Goal: Task Accomplishment & Management: Complete application form

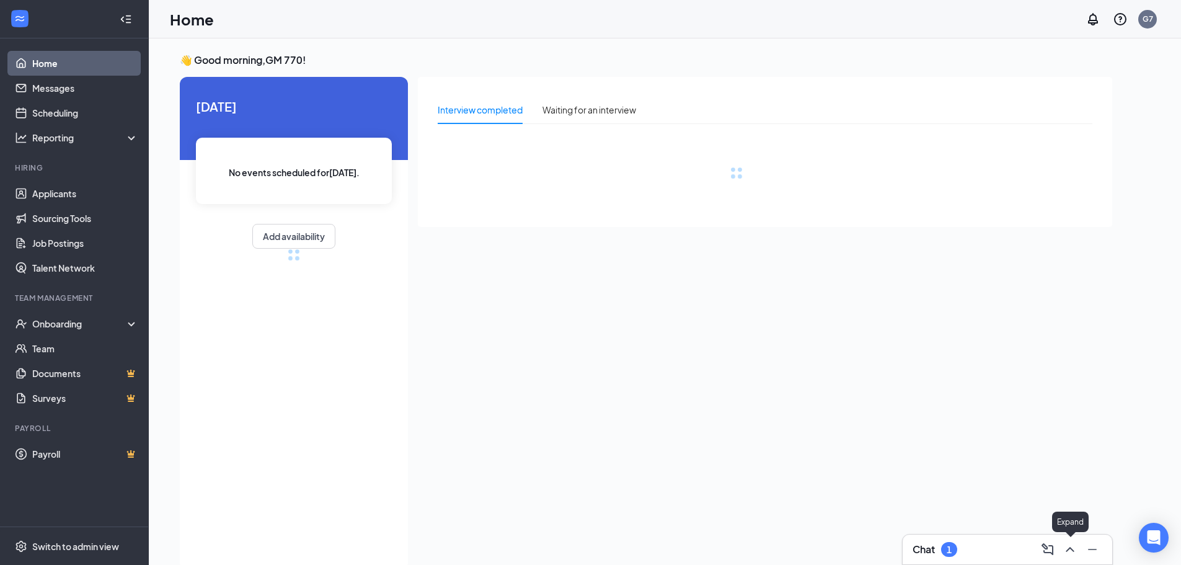
click at [1080, 550] on div at bounding box center [1091, 549] width 22 height 20
click at [1073, 550] on icon "ChevronUp" at bounding box center [1069, 549] width 8 height 5
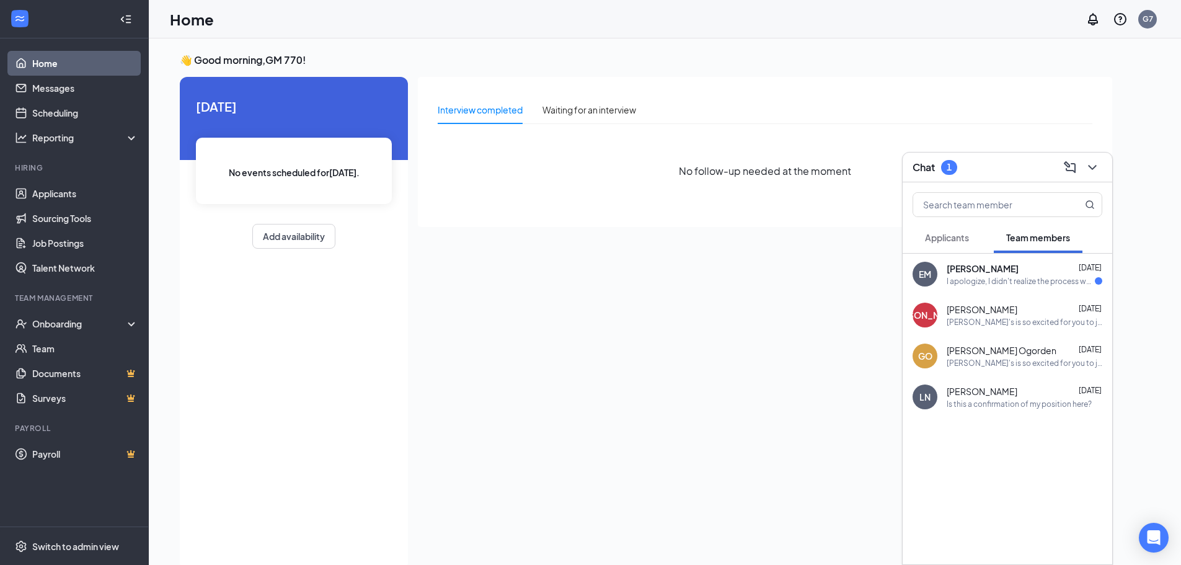
click at [979, 284] on div "I apologize, I didn't realize the process would move this quickly and was caugh…" at bounding box center [1020, 281] width 148 height 11
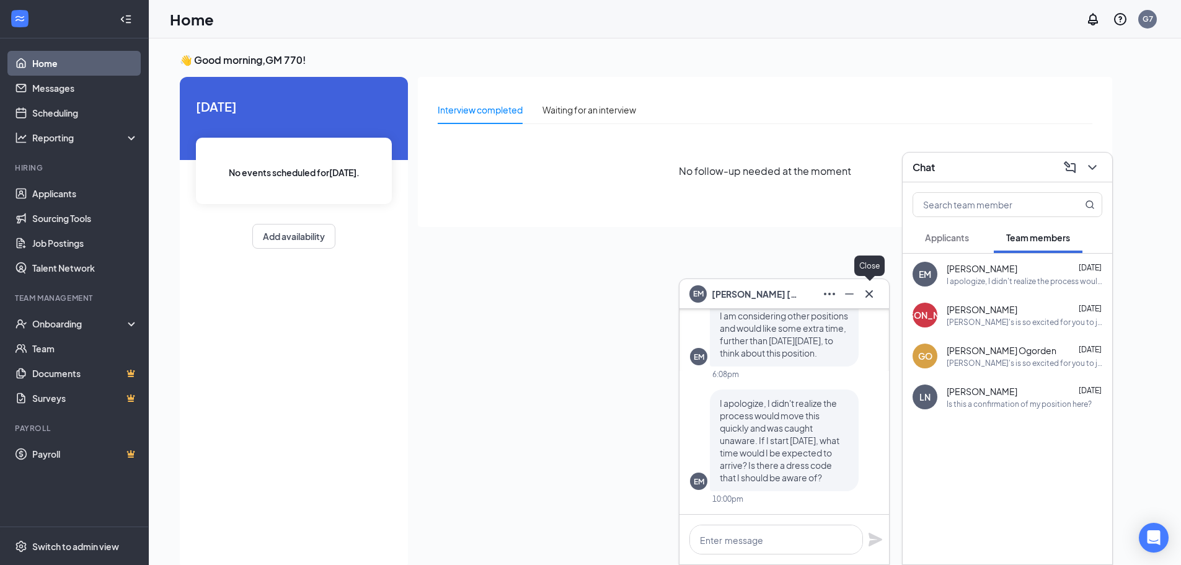
click at [870, 292] on icon "Cross" at bounding box center [869, 293] width 15 height 15
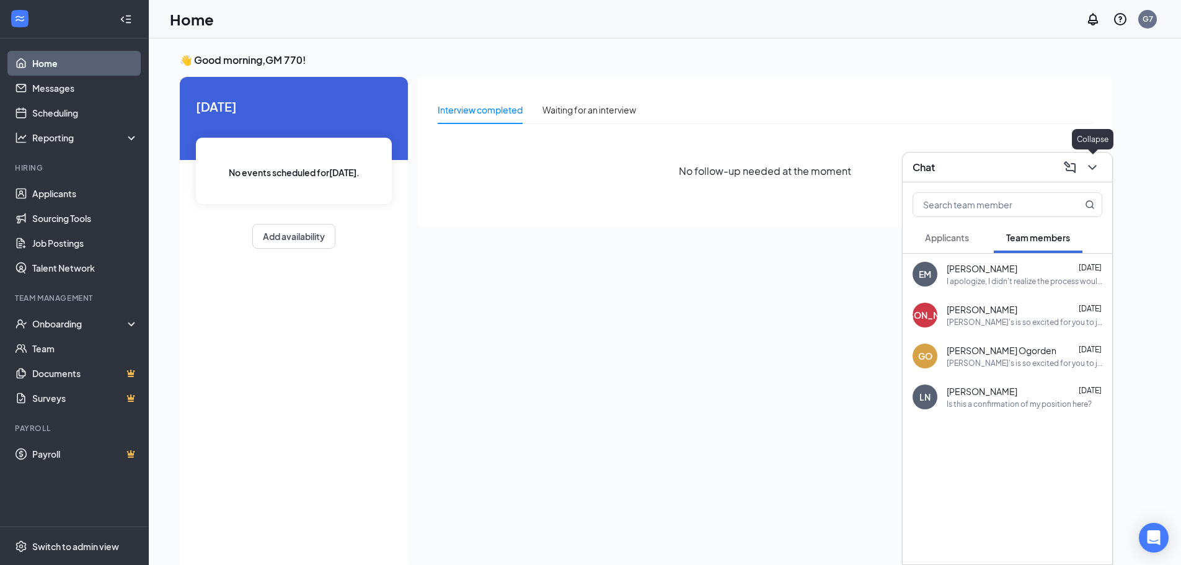
click at [1090, 172] on icon "ChevronDown" at bounding box center [1092, 167] width 15 height 15
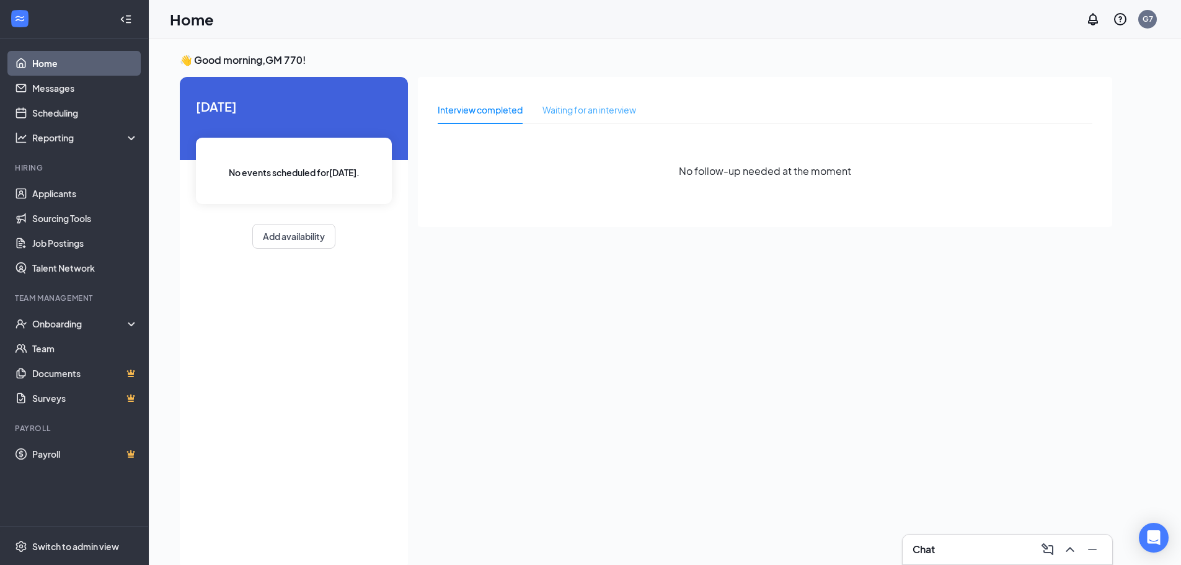
click at [561, 118] on div "Waiting for an interview" at bounding box center [589, 109] width 94 height 29
click at [511, 121] on div "Interview completed" at bounding box center [480, 109] width 85 height 29
click at [585, 114] on div "Waiting for an interview" at bounding box center [589, 110] width 94 height 14
click at [493, 116] on div "Interview completed" at bounding box center [480, 110] width 85 height 14
click at [68, 202] on link "Applicants" at bounding box center [85, 193] width 106 height 25
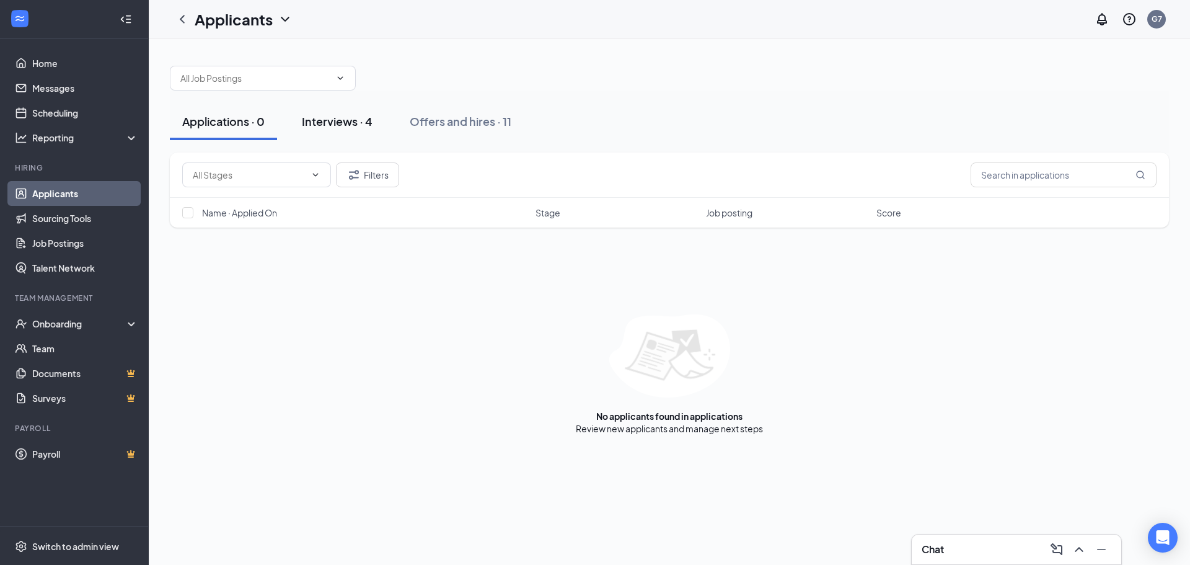
click at [296, 121] on button "Interviews · 4" at bounding box center [336, 121] width 95 height 37
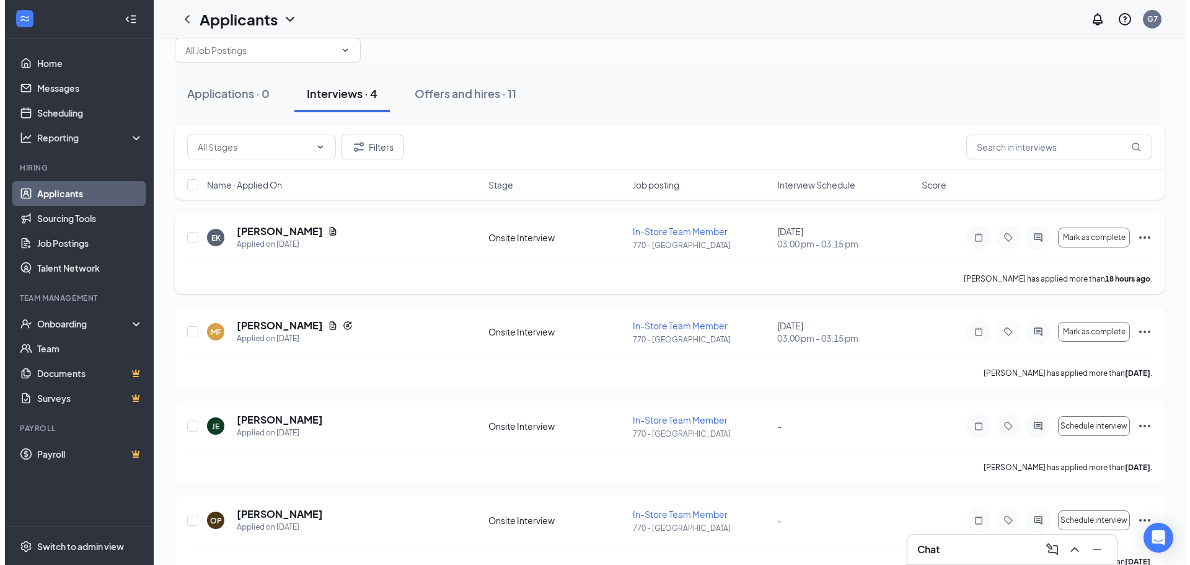
scroll to position [55, 0]
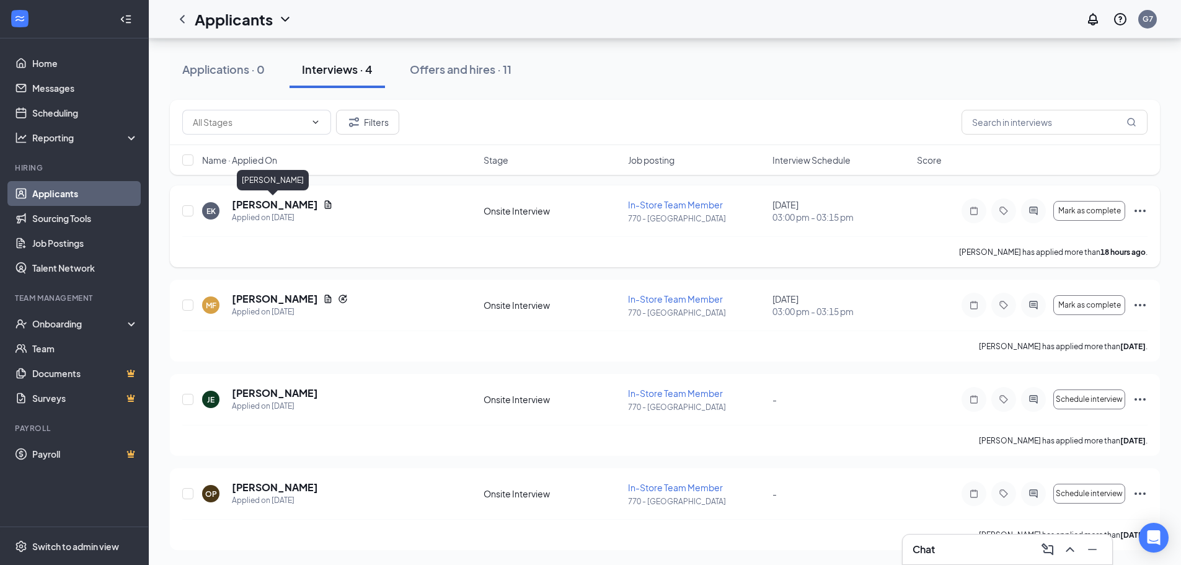
click at [286, 198] on h5 "[PERSON_NAME]" at bounding box center [275, 205] width 86 height 14
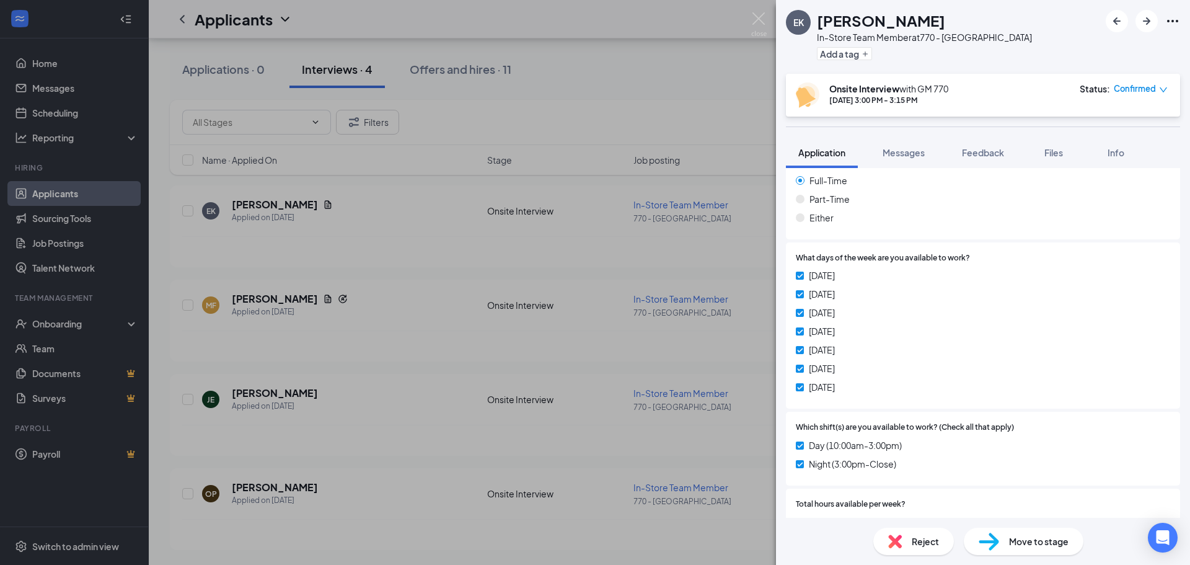
scroll to position [206, 0]
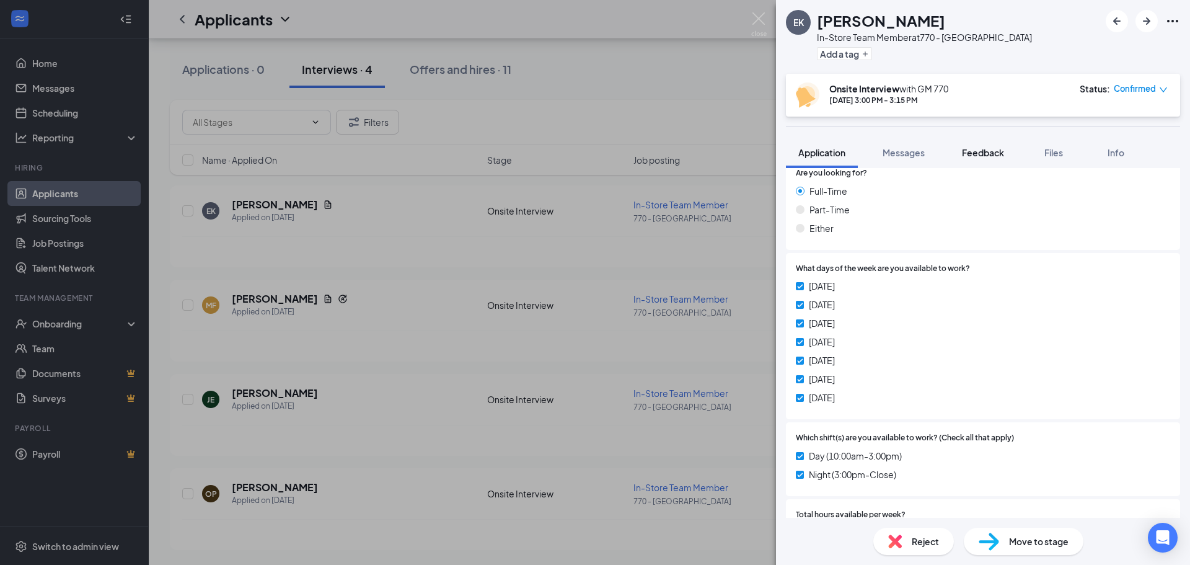
click at [976, 148] on span "Feedback" at bounding box center [983, 152] width 42 height 11
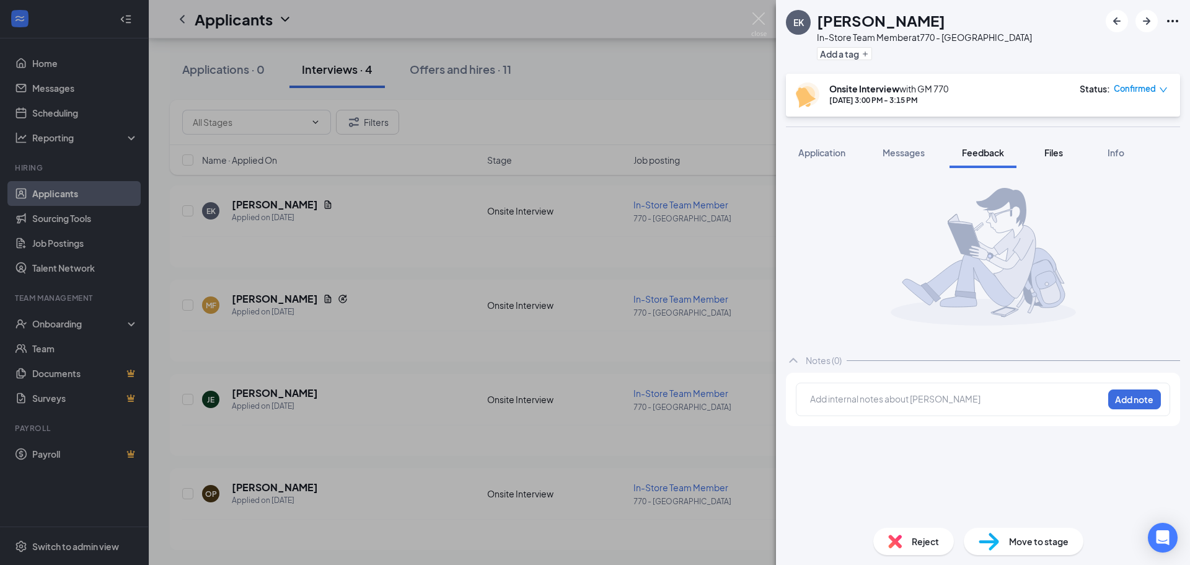
click at [1048, 155] on span "Files" at bounding box center [1053, 152] width 19 height 11
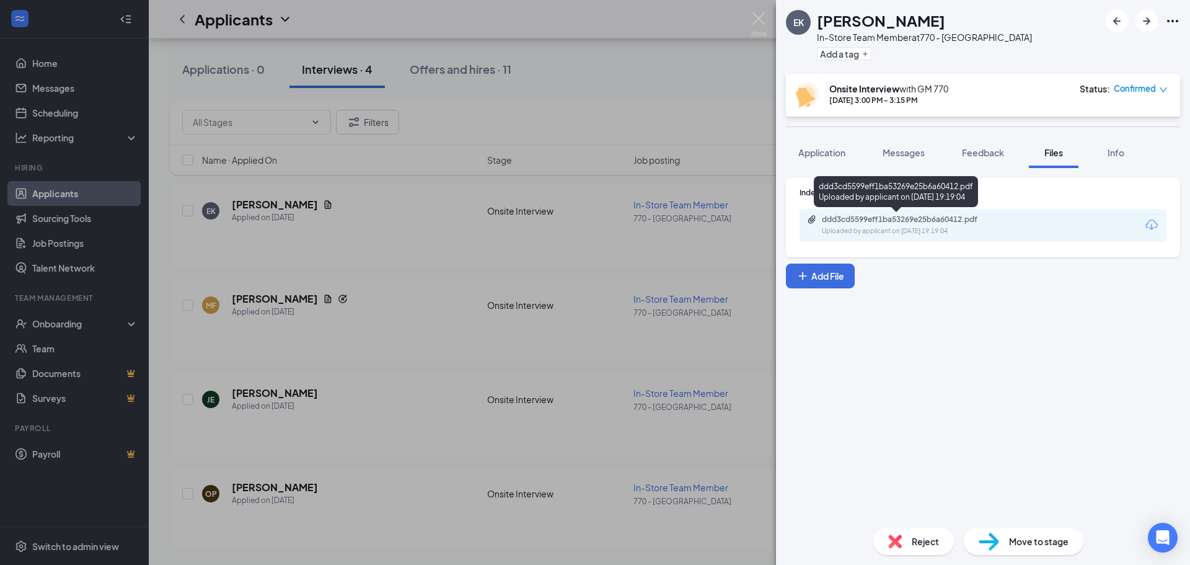
click at [898, 229] on div "Uploaded by applicant on [DATE] 19:19:04" at bounding box center [915, 231] width 186 height 10
click at [645, 206] on div "EK [PERSON_NAME] In-Store Team Member at [GEOGRAPHIC_DATA] Add a tag Onsite Int…" at bounding box center [595, 282] width 1190 height 565
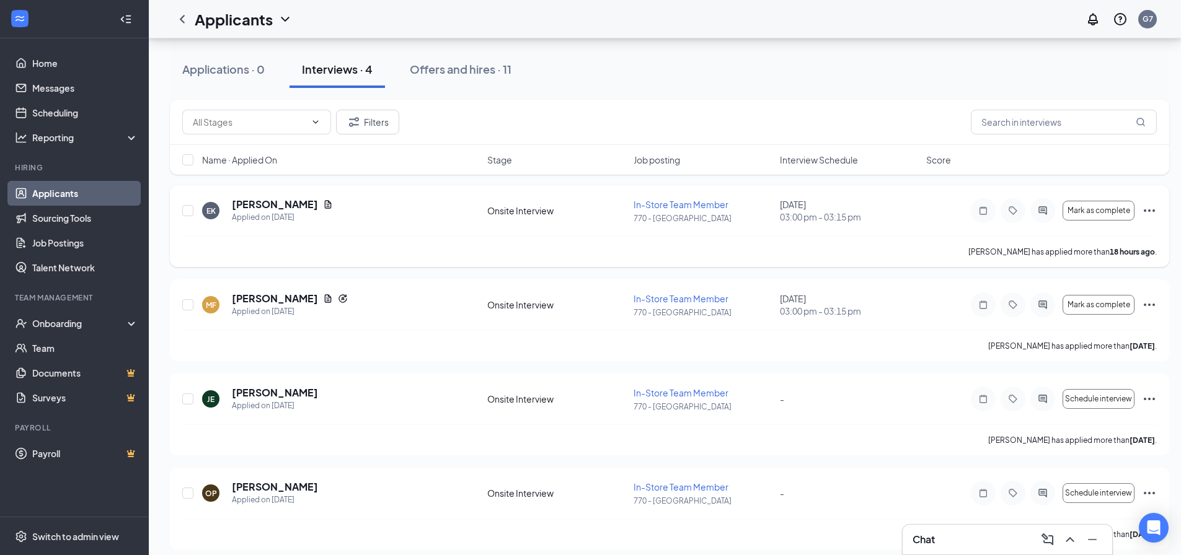
click at [1145, 210] on icon "Ellipses" at bounding box center [1149, 210] width 11 height 2
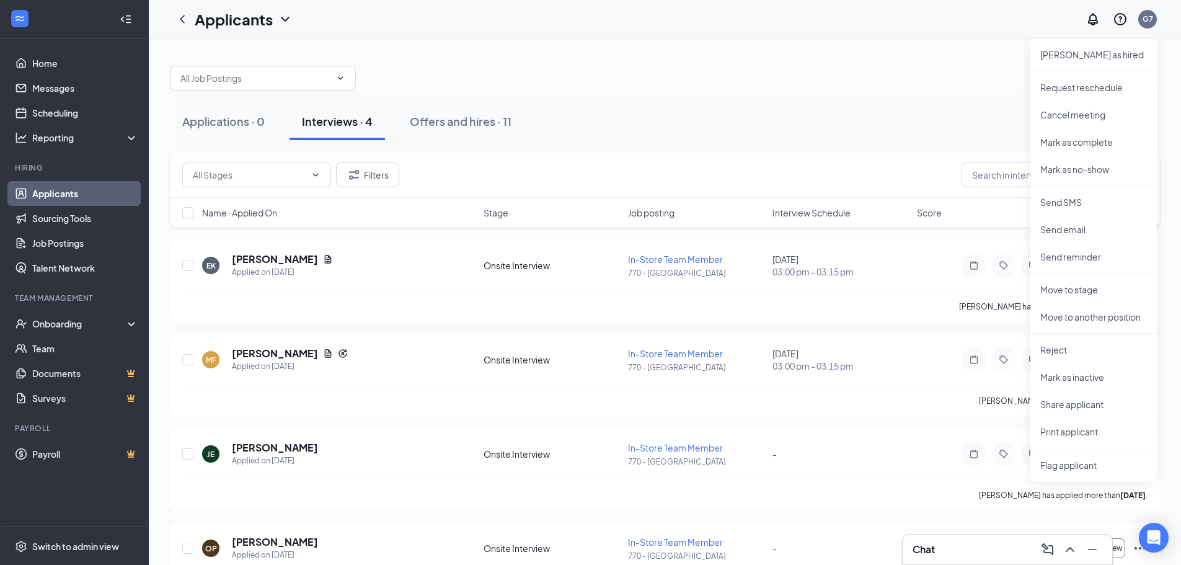
click at [863, 125] on div "Applications · 0 Interviews · 4 Offers and hires · 11" at bounding box center [665, 121] width 990 height 37
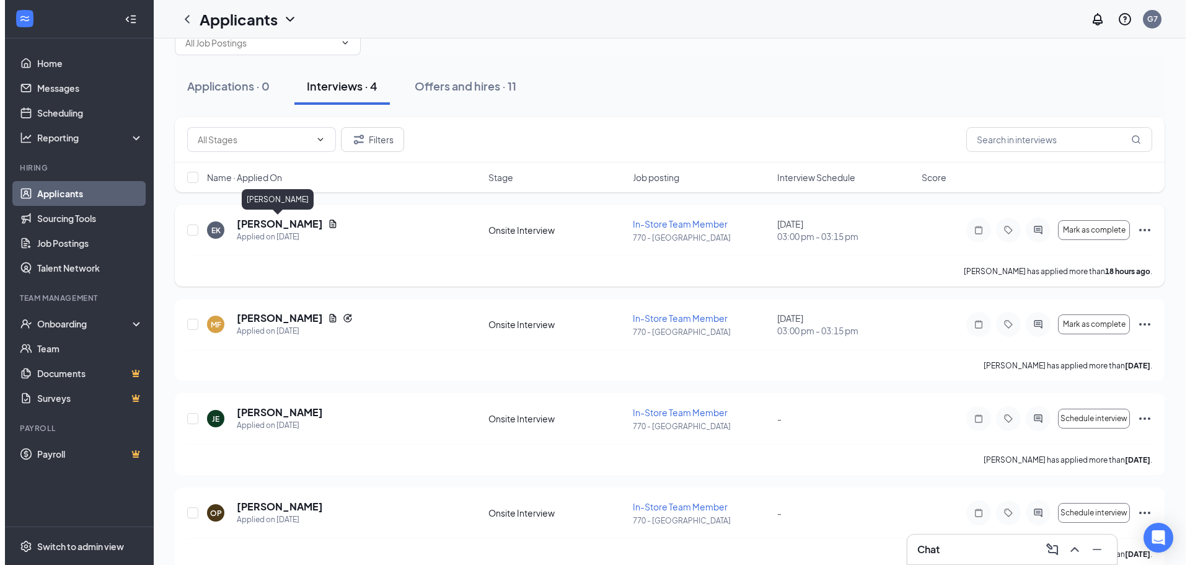
scroll to position [55, 0]
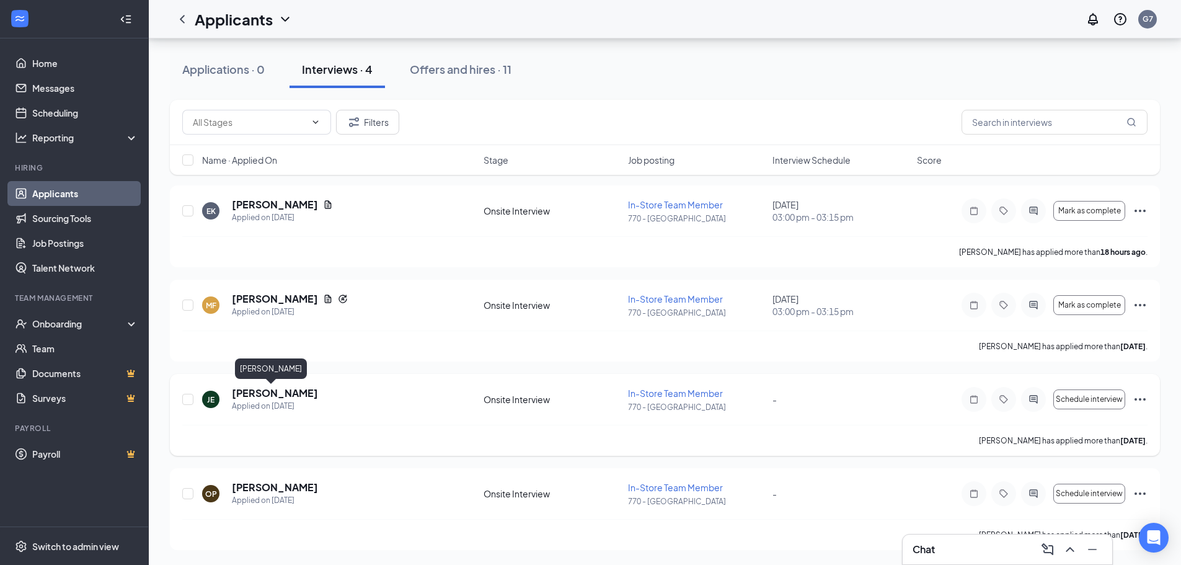
click at [278, 393] on h5 "[PERSON_NAME]" at bounding box center [275, 393] width 86 height 14
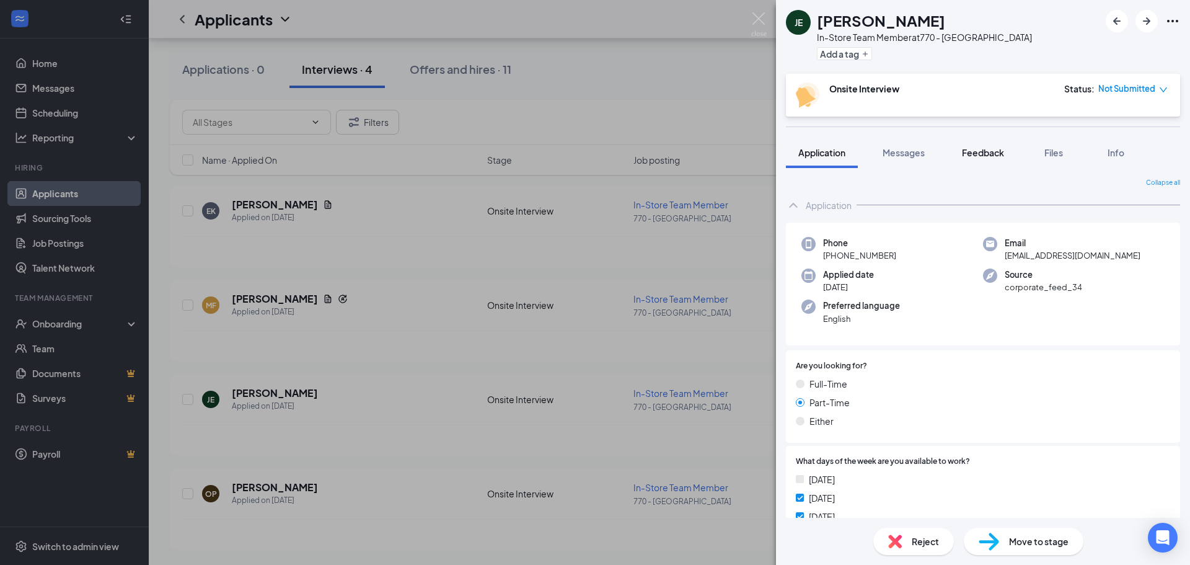
click at [990, 156] on span "Feedback" at bounding box center [983, 152] width 42 height 11
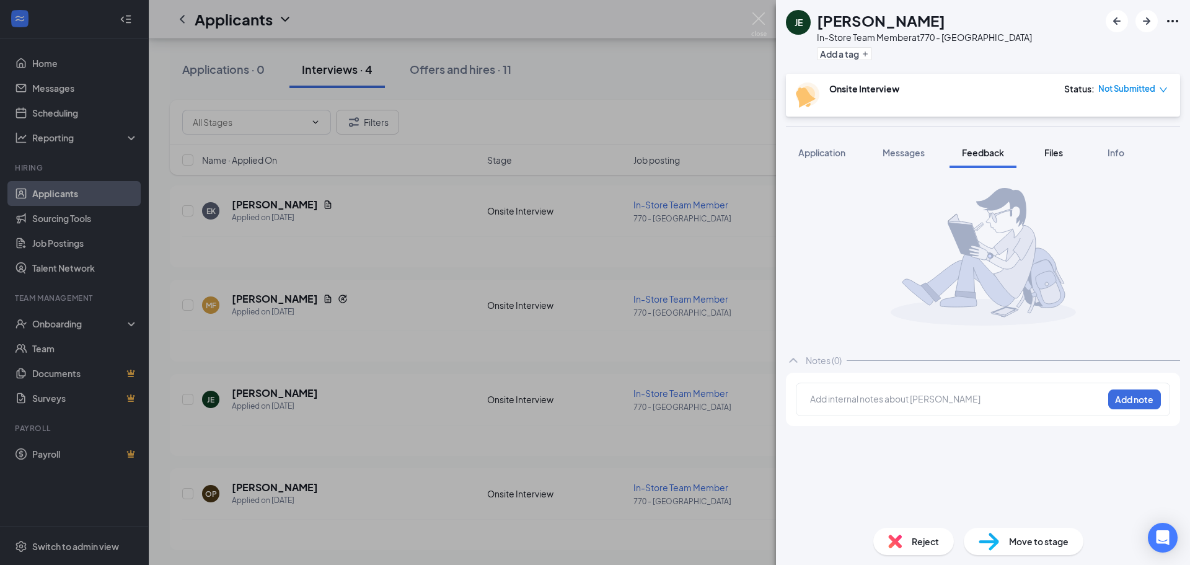
click at [1040, 152] on button "Files" at bounding box center [1054, 152] width 50 height 31
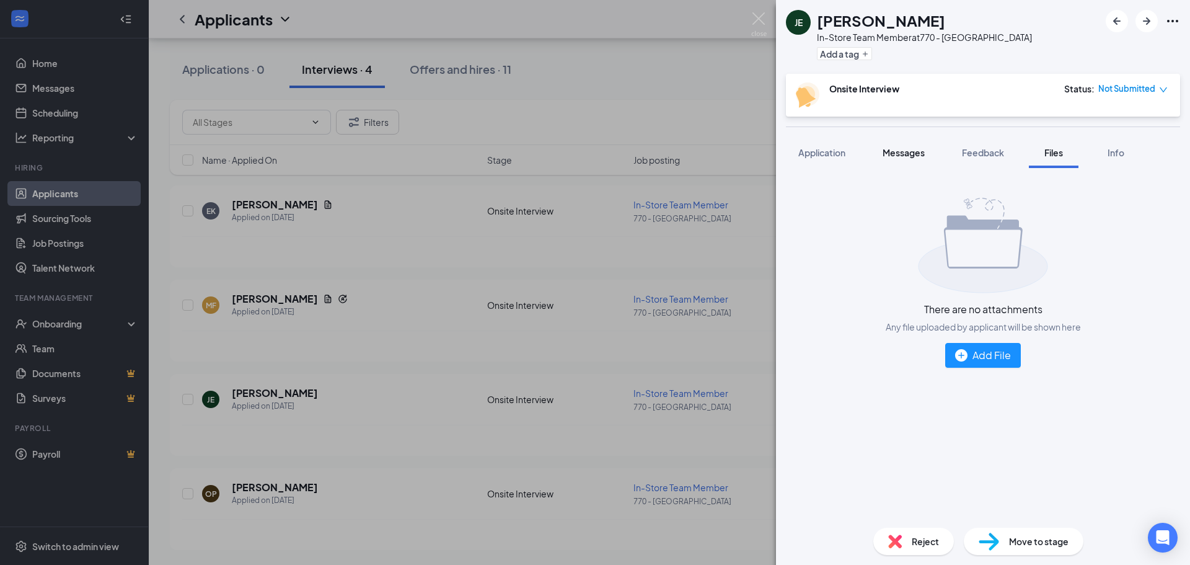
click at [893, 152] on span "Messages" at bounding box center [904, 152] width 42 height 11
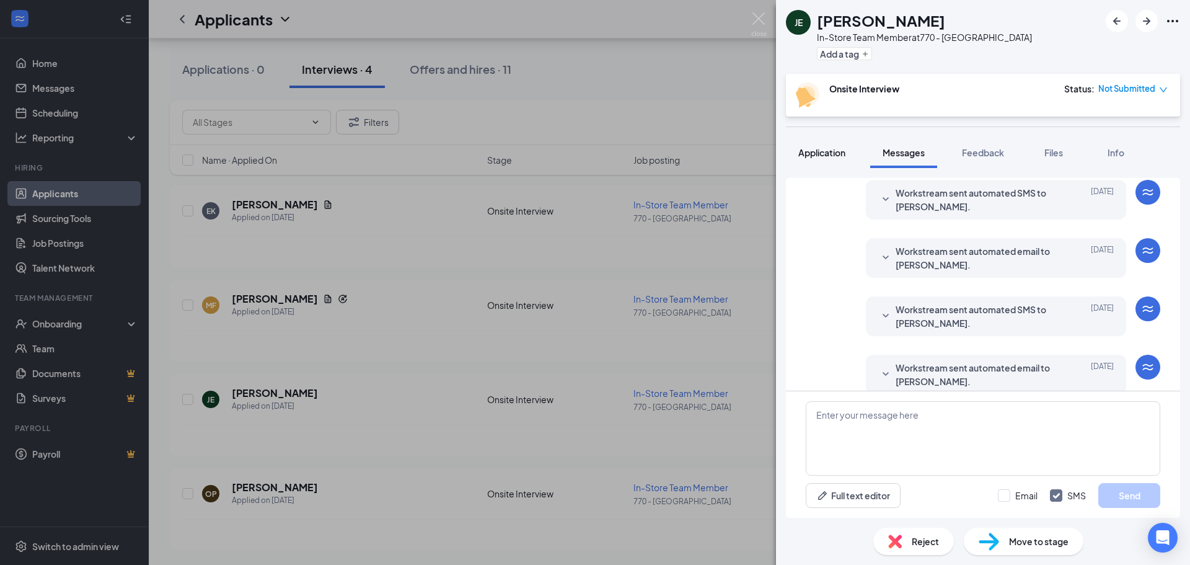
scroll to position [289, 0]
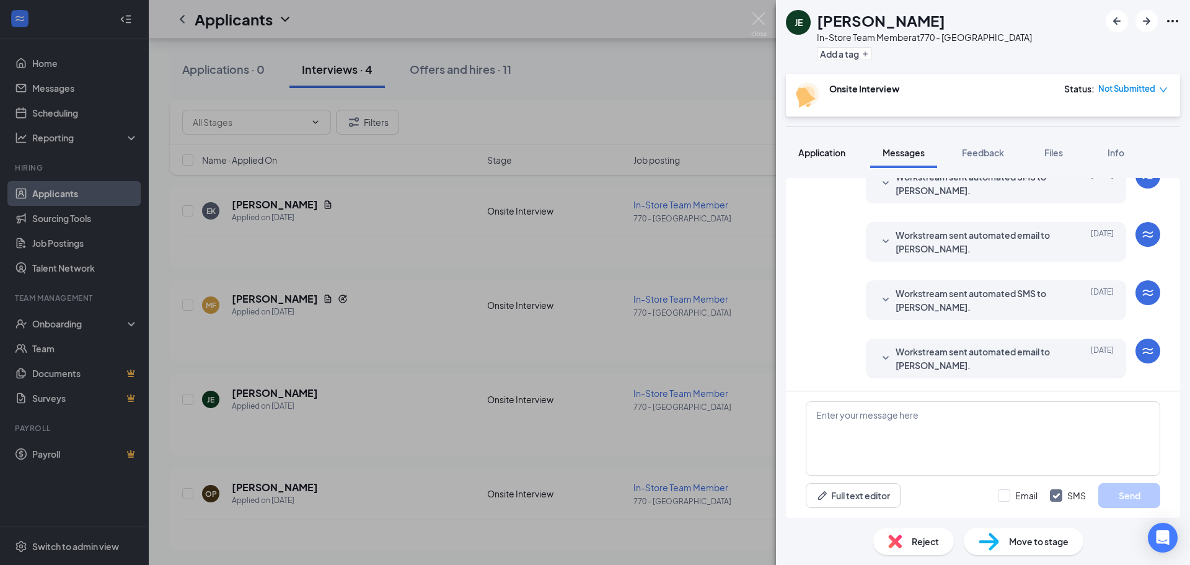
click at [831, 152] on span "Application" at bounding box center [821, 152] width 47 height 11
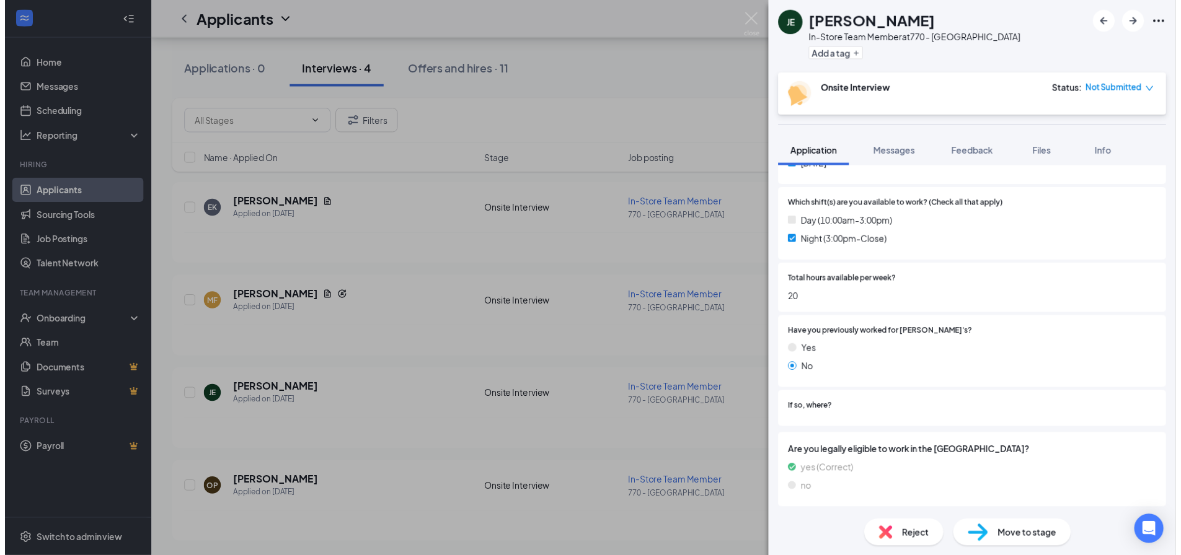
scroll to position [426, 0]
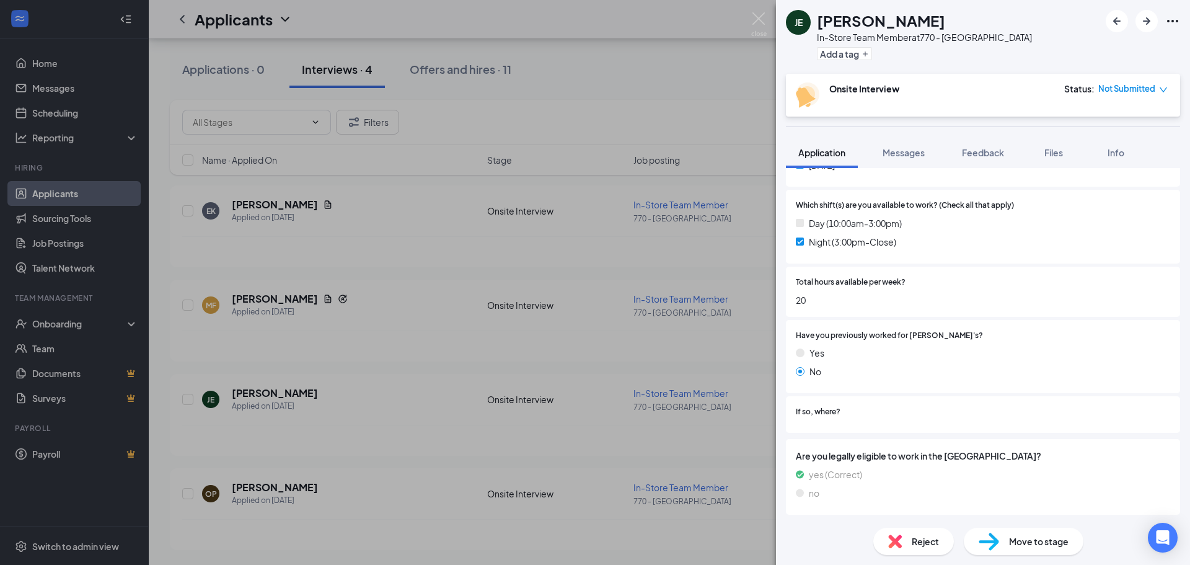
click at [590, 317] on div "JE [PERSON_NAME] In-Store Team Member at 770 - [GEOGRAPHIC_DATA] Add a tag Onsi…" at bounding box center [595, 282] width 1190 height 565
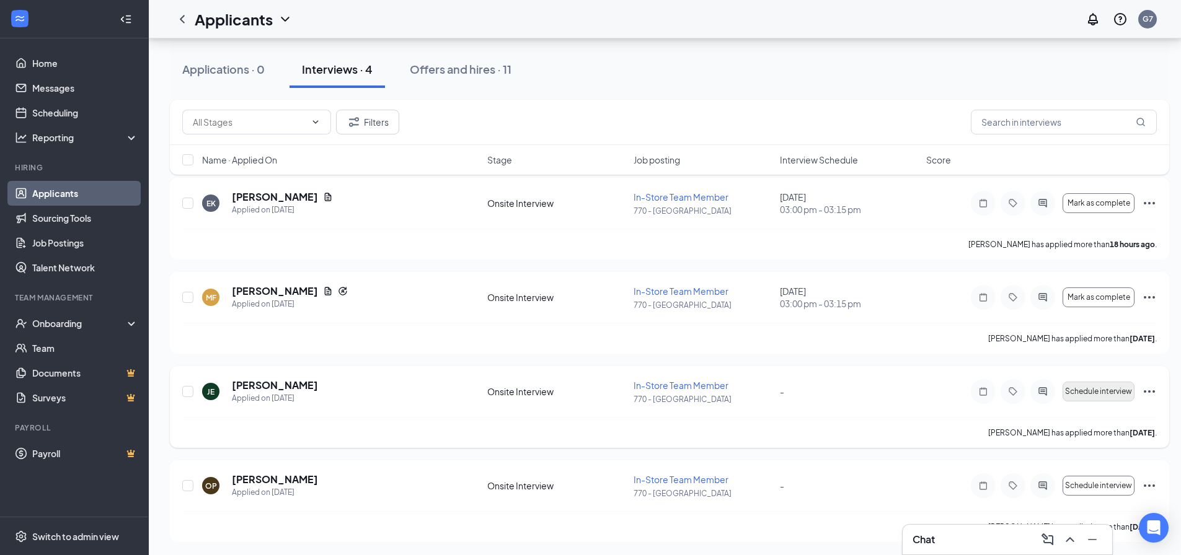
scroll to position [64, 0]
click at [266, 481] on h5 "[PERSON_NAME]" at bounding box center [275, 478] width 86 height 14
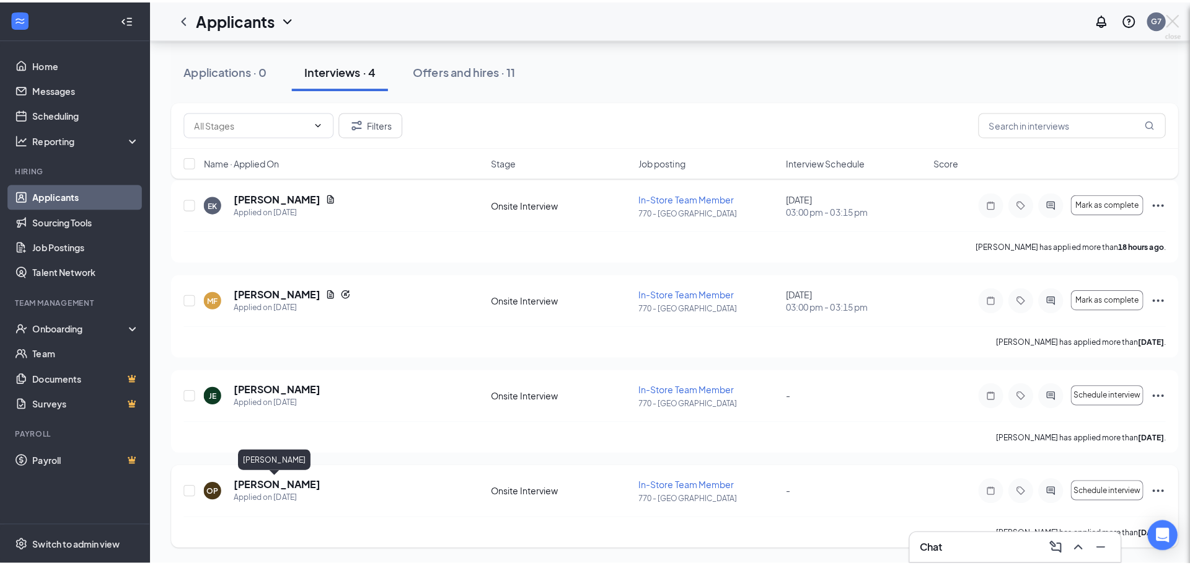
scroll to position [55, 0]
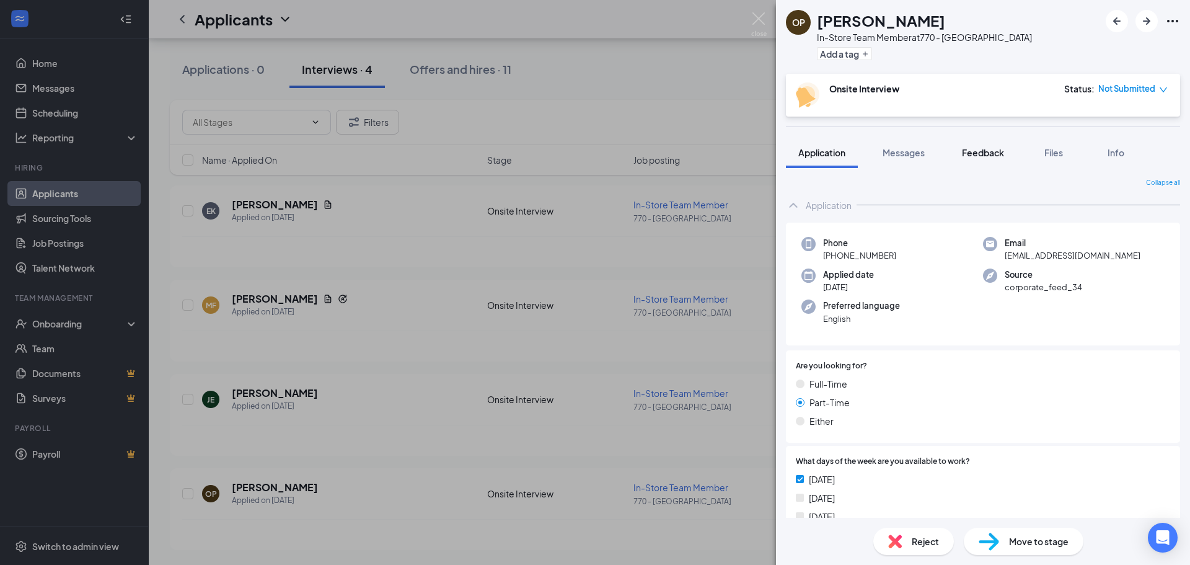
click at [991, 152] on span "Feedback" at bounding box center [983, 152] width 42 height 11
click at [1045, 149] on div "OP [PERSON_NAME] In-Store Team Member at [GEOGRAPHIC_DATA] Add a tag Onsite Int…" at bounding box center [983, 282] width 414 height 565
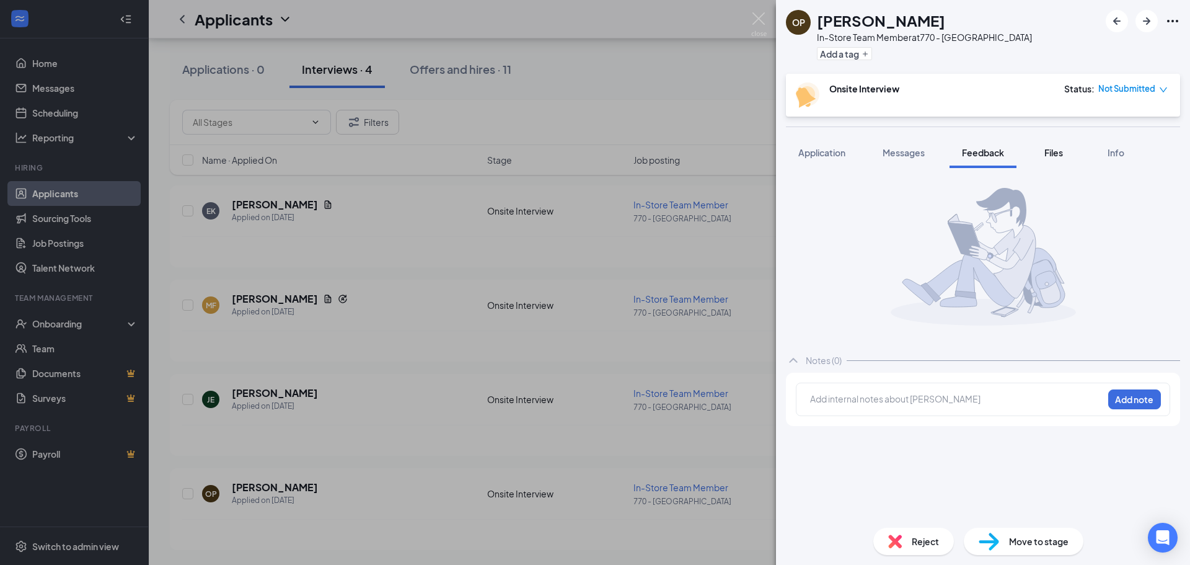
click at [1043, 152] on div "Files" at bounding box center [1053, 152] width 25 height 12
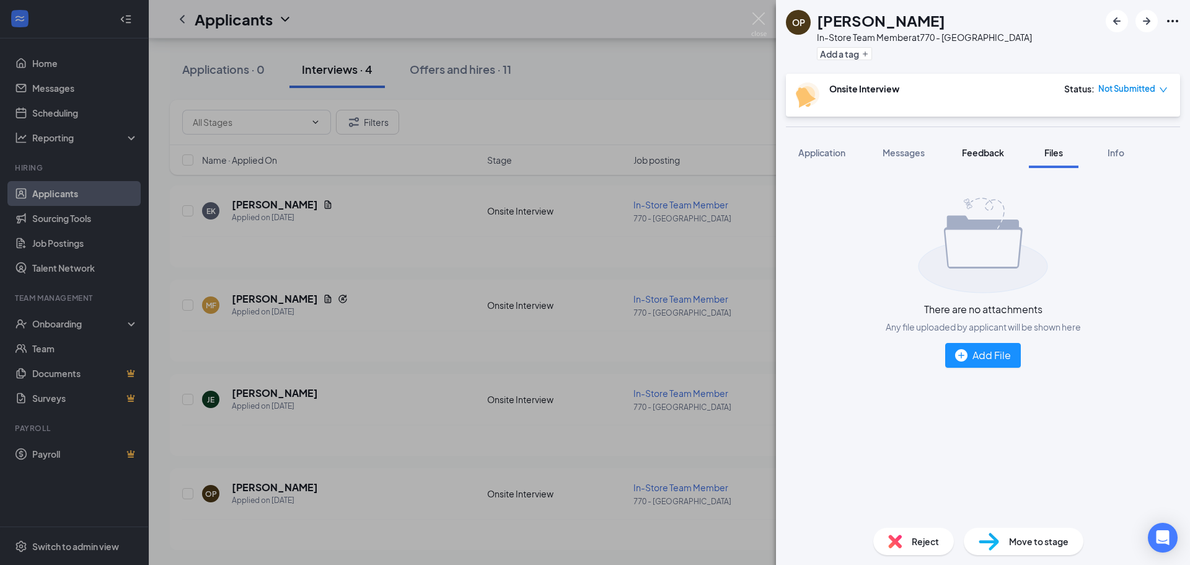
click at [954, 146] on button "Feedback" at bounding box center [983, 152] width 67 height 31
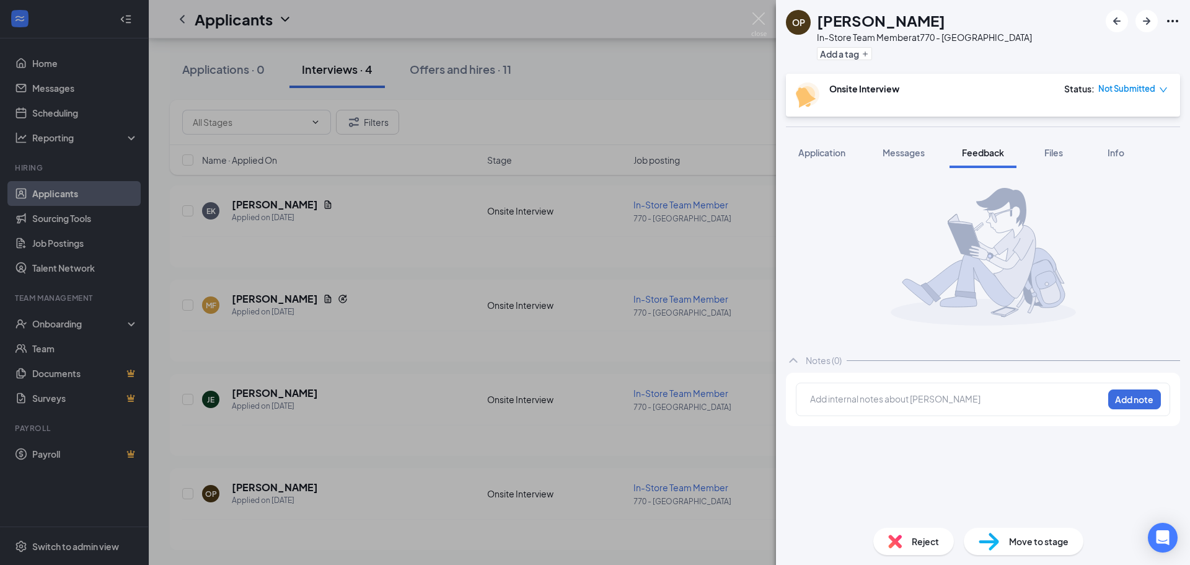
click at [909, 157] on span "Messages" at bounding box center [904, 152] width 42 height 11
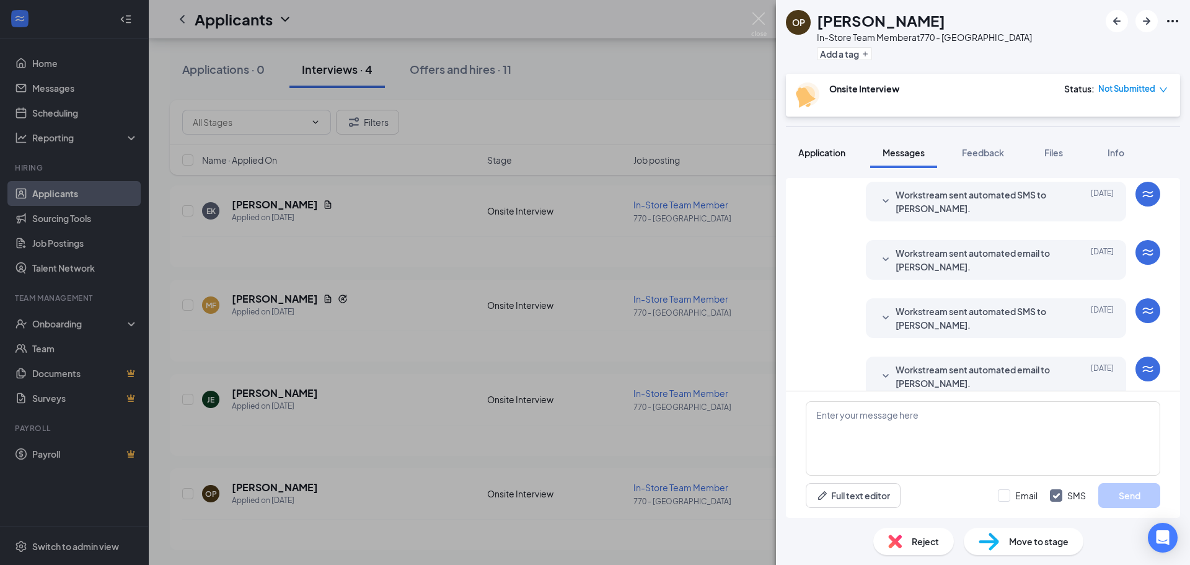
click at [835, 161] on button "Application" at bounding box center [822, 152] width 72 height 31
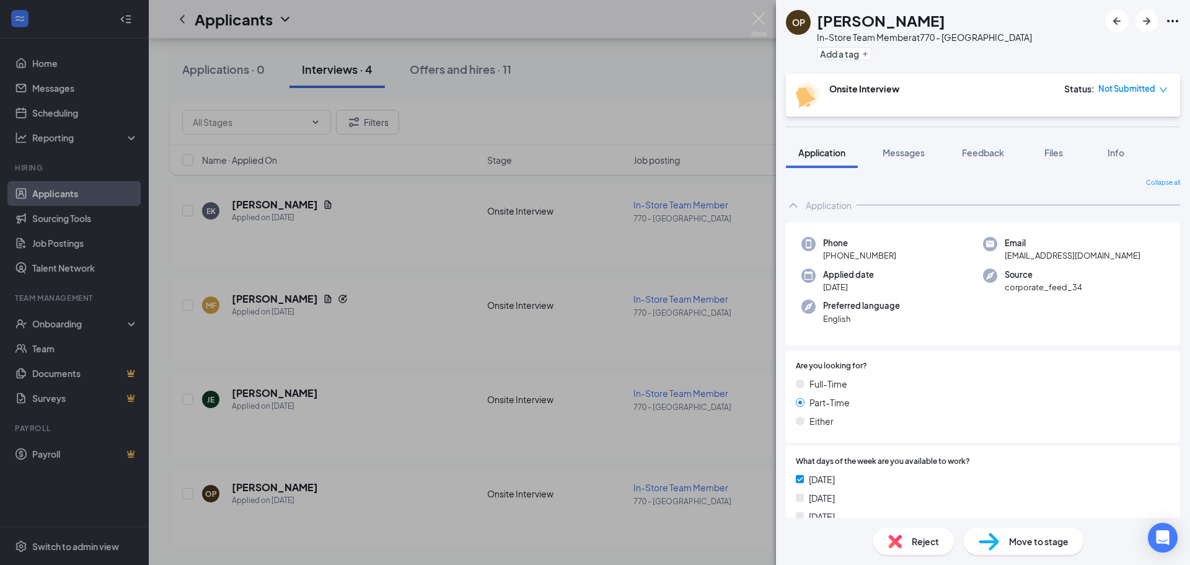
click at [703, 326] on div "OP [PERSON_NAME] In-Store Team Member at [GEOGRAPHIC_DATA] Add a tag Onsite Int…" at bounding box center [595, 282] width 1190 height 565
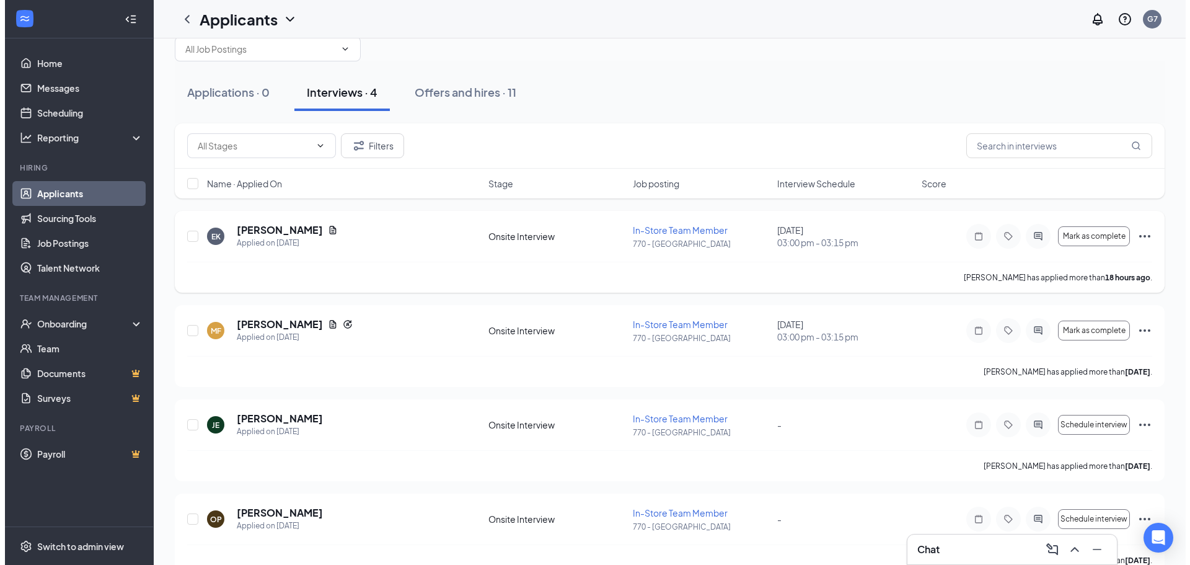
scroll to position [55, 0]
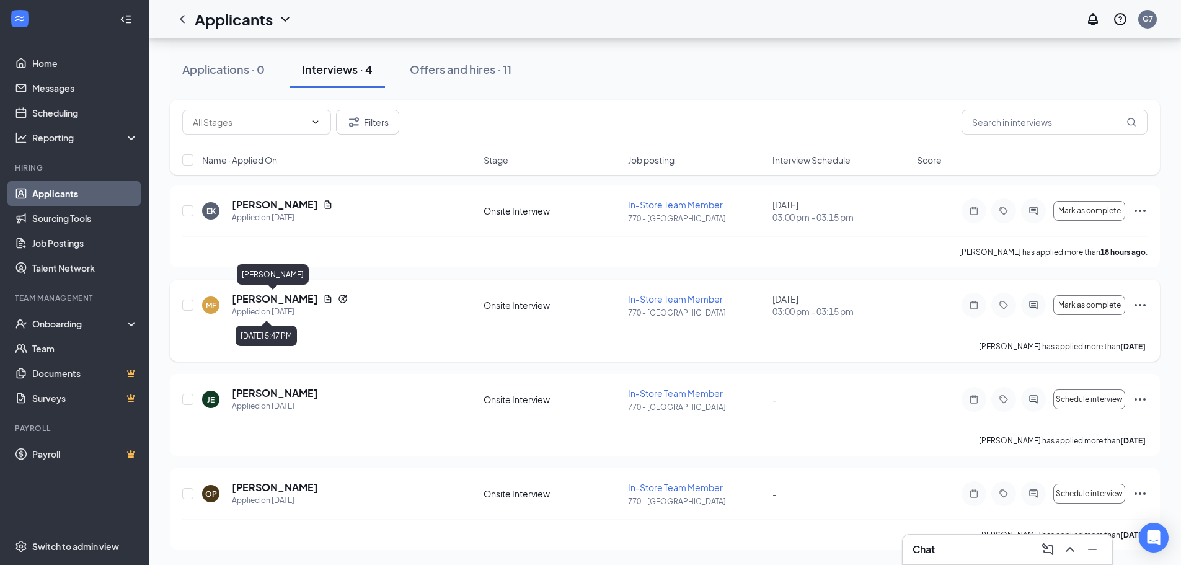
click at [250, 296] on h5 "[PERSON_NAME]" at bounding box center [275, 299] width 86 height 14
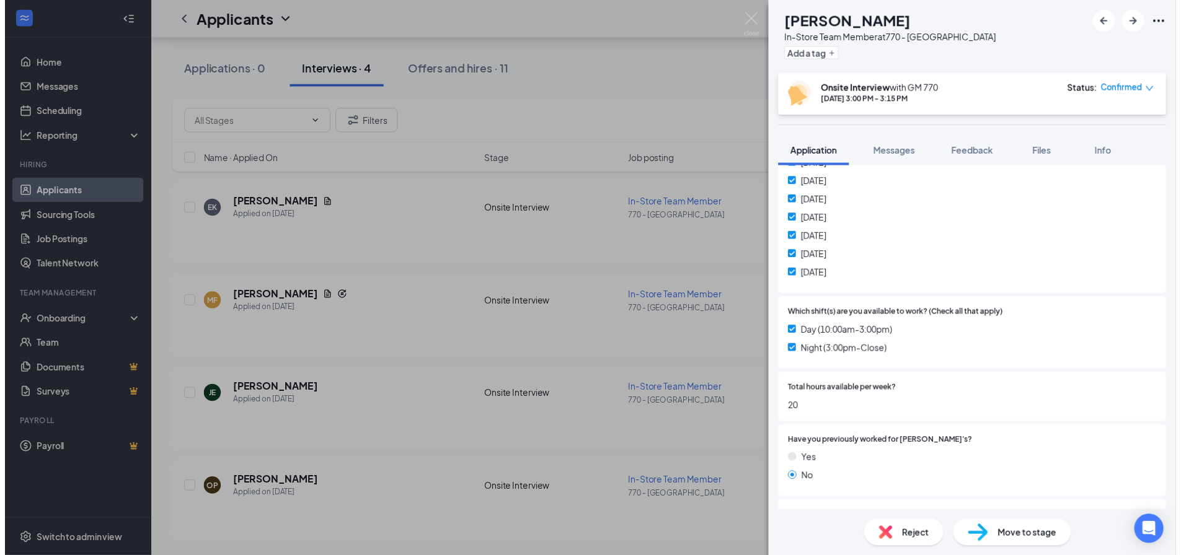
scroll to position [372, 0]
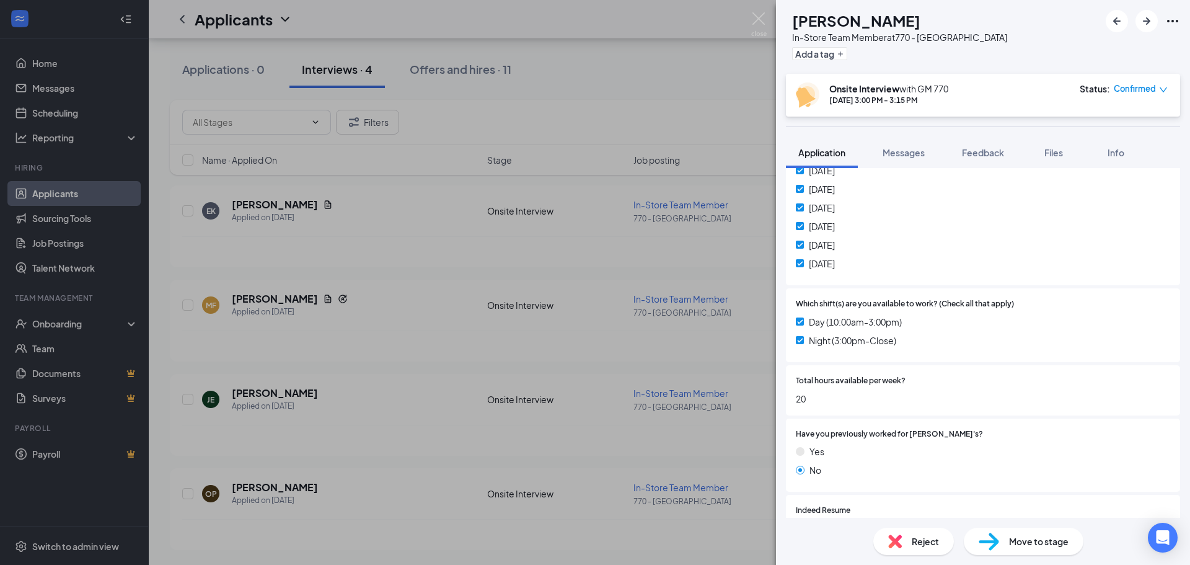
click at [410, 249] on div "MF [PERSON_NAME] In-Store Team Member at 770 - [GEOGRAPHIC_DATA] Add a tag Onsi…" at bounding box center [595, 282] width 1190 height 565
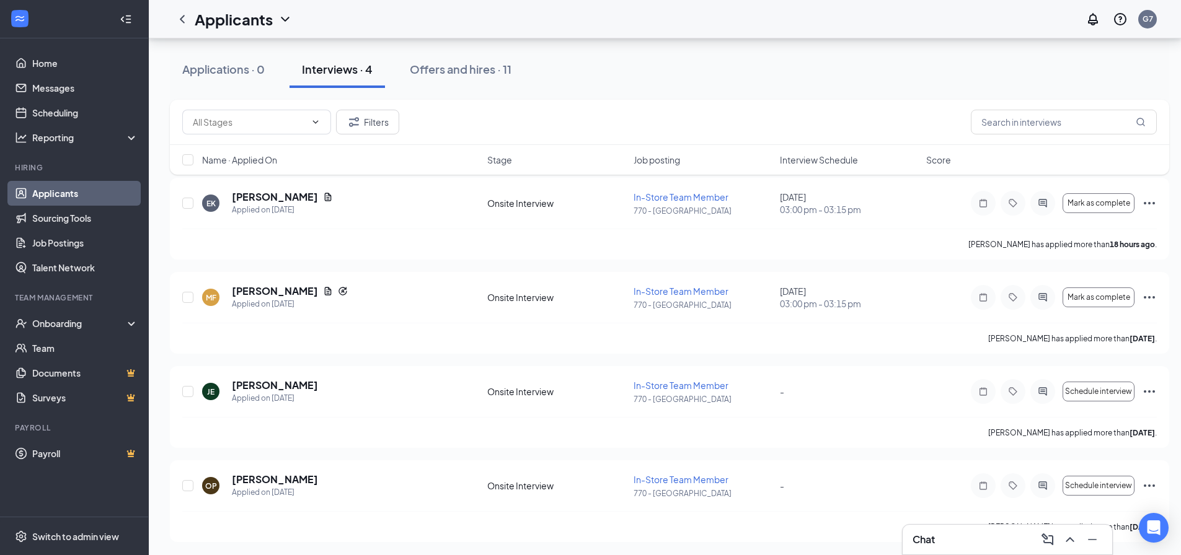
scroll to position [64, 0]
click at [1150, 386] on icon "Ellipses" at bounding box center [1149, 389] width 15 height 15
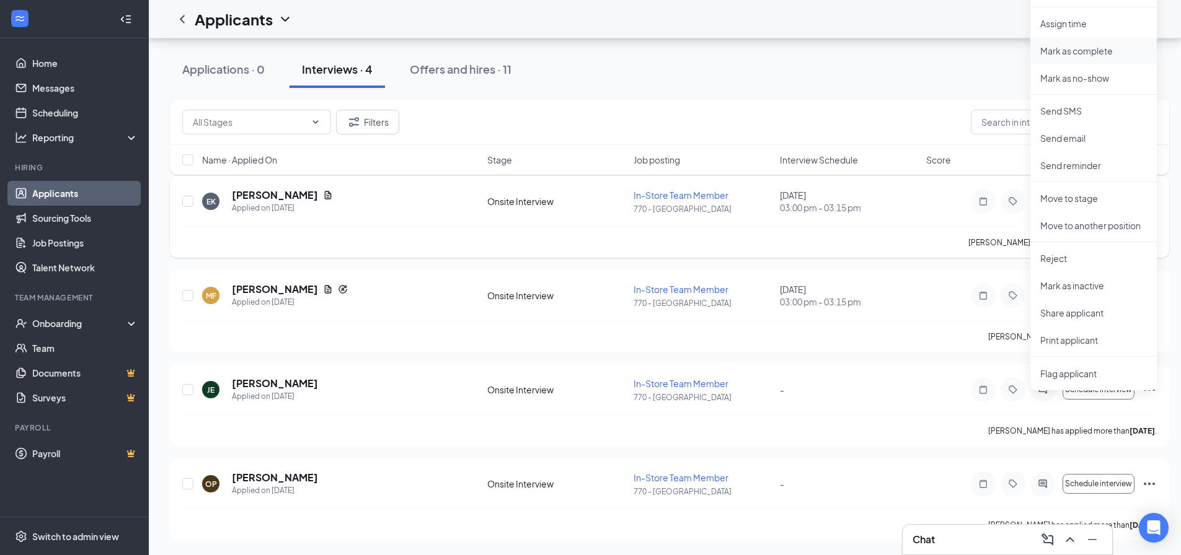
click at [1094, 45] on p "Mark as complete" at bounding box center [1093, 51] width 107 height 12
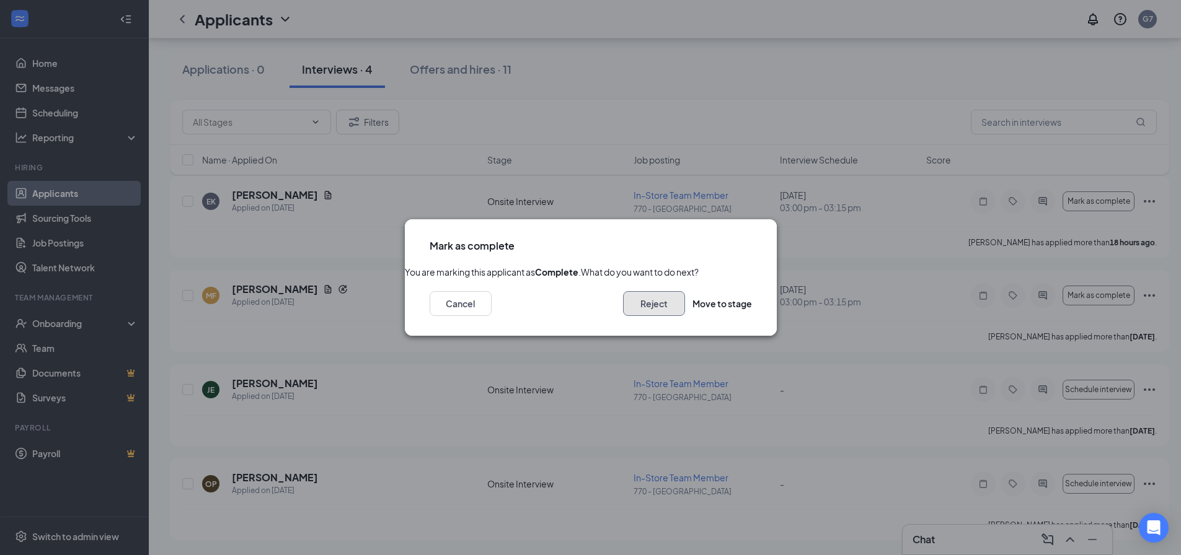
click at [648, 316] on button "Reject" at bounding box center [654, 303] width 62 height 25
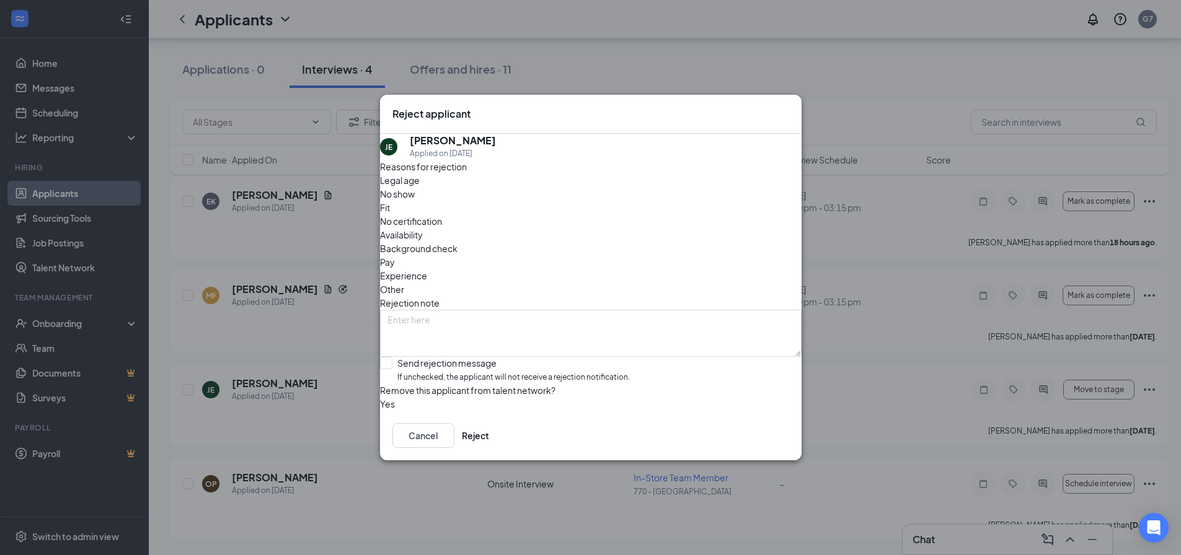
drag, startPoint x: 658, startPoint y: 216, endPoint x: 668, endPoint y: 210, distance: 10.8
click at [659, 215] on div "Legal age No show Fit No certification Availability Background check Pay Experi…" at bounding box center [590, 235] width 421 height 123
click at [423, 228] on span "Availability" at bounding box center [401, 235] width 43 height 14
click at [606, 310] on textarea at bounding box center [590, 333] width 421 height 47
click at [489, 440] on button "Reject" at bounding box center [475, 435] width 27 height 25
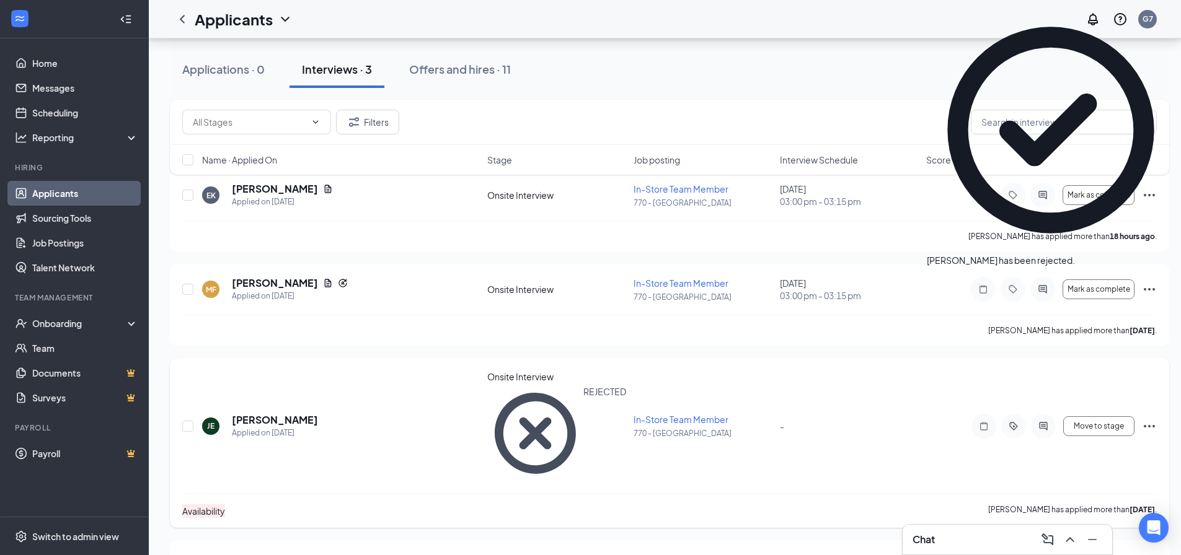
scroll to position [71, 0]
click at [1155, 557] on icon "Ellipses" at bounding box center [1149, 564] width 15 height 15
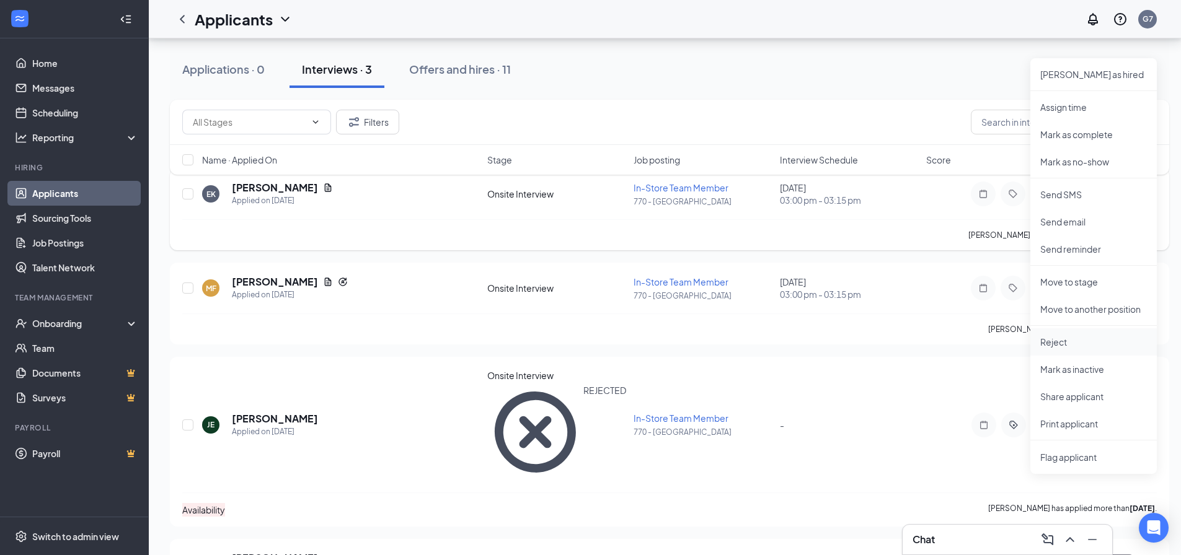
click at [1045, 336] on p "Reject" at bounding box center [1093, 342] width 107 height 12
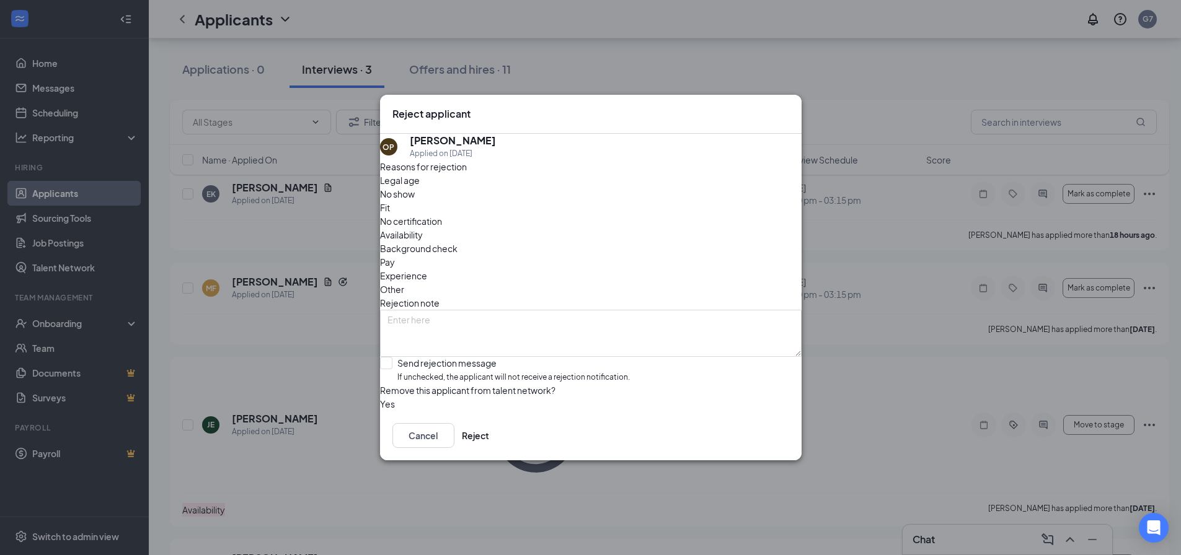
click at [673, 228] on div "Availability" at bounding box center [590, 235] width 421 height 14
click at [492, 310] on textarea at bounding box center [590, 333] width 421 height 47
type textarea "n"
type textarea "Nights currently staffed"
click at [489, 448] on button "Reject" at bounding box center [475, 435] width 27 height 25
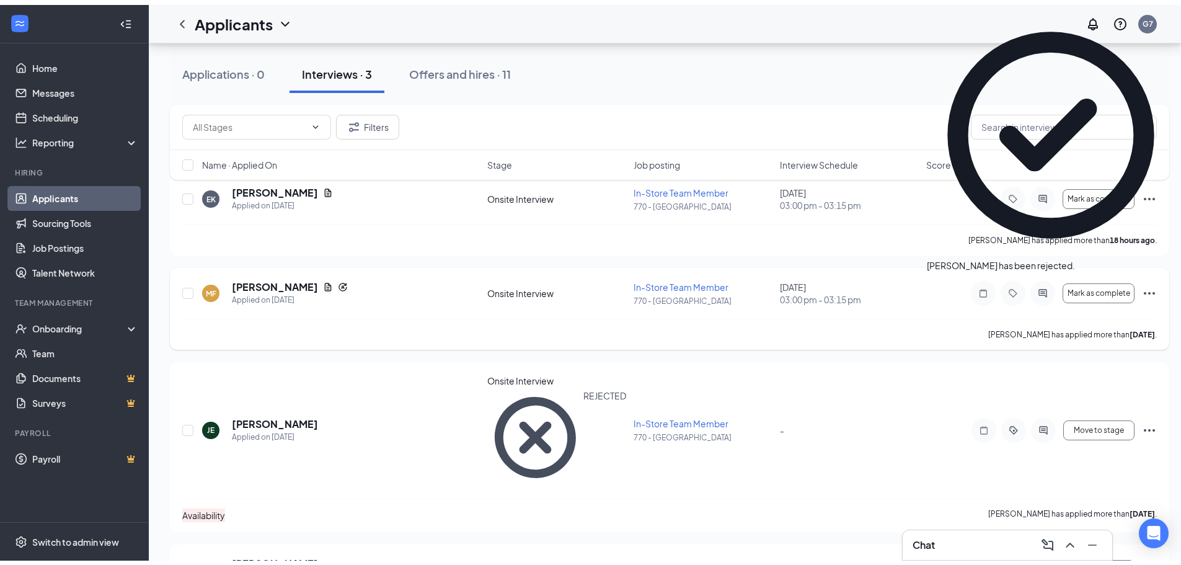
scroll to position [0, 0]
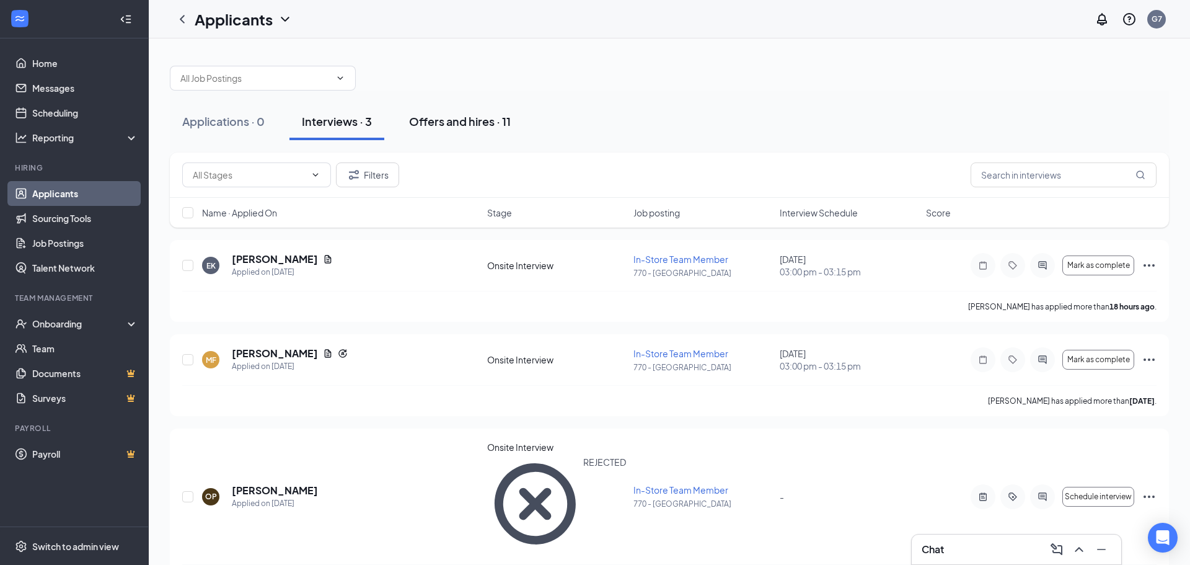
click at [440, 128] on div "Offers and hires · 11" at bounding box center [460, 120] width 102 height 15
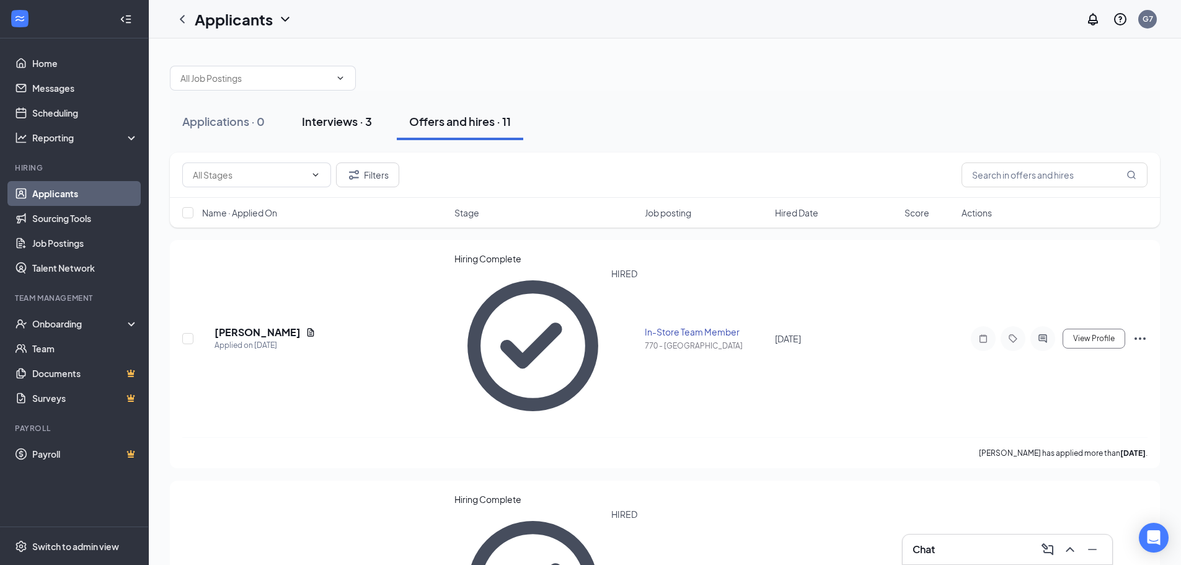
click at [333, 138] on button "Interviews · 3" at bounding box center [336, 121] width 95 height 37
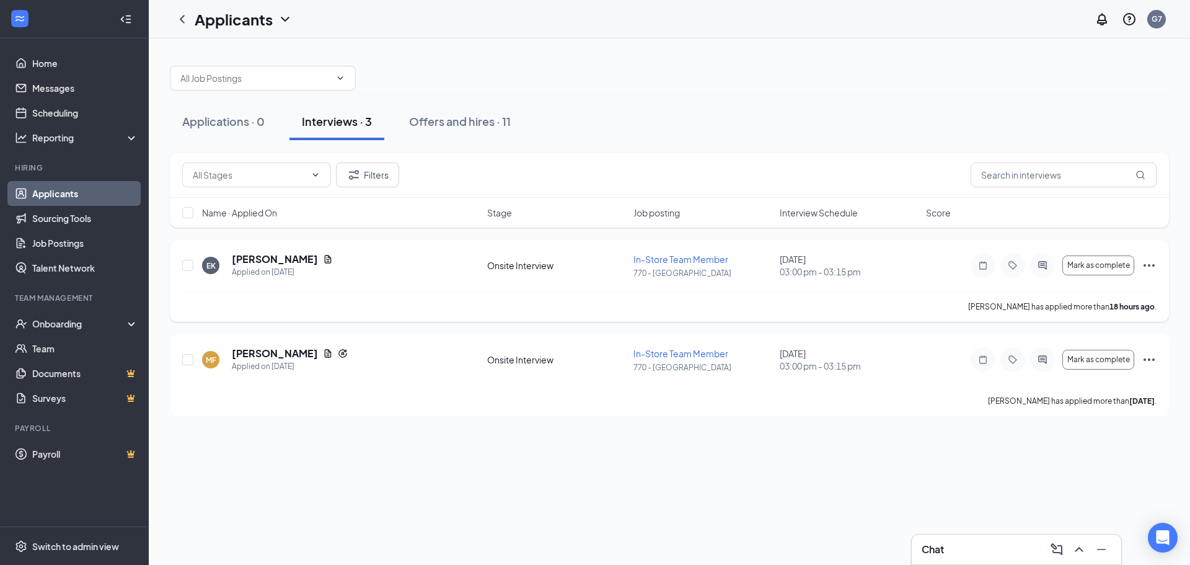
click at [1147, 263] on icon "Ellipses" at bounding box center [1149, 265] width 15 height 15
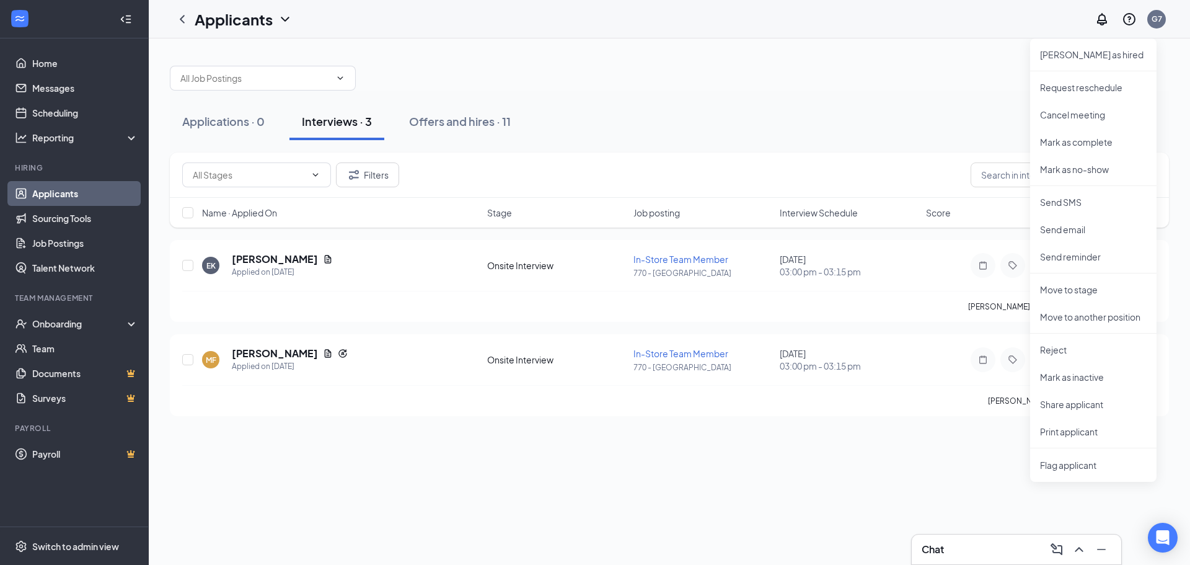
click at [793, 491] on div "Applications · 0 Interviews · 3 Offers and hires · 11 Filters Name · Applied On…" at bounding box center [669, 301] width 1041 height 526
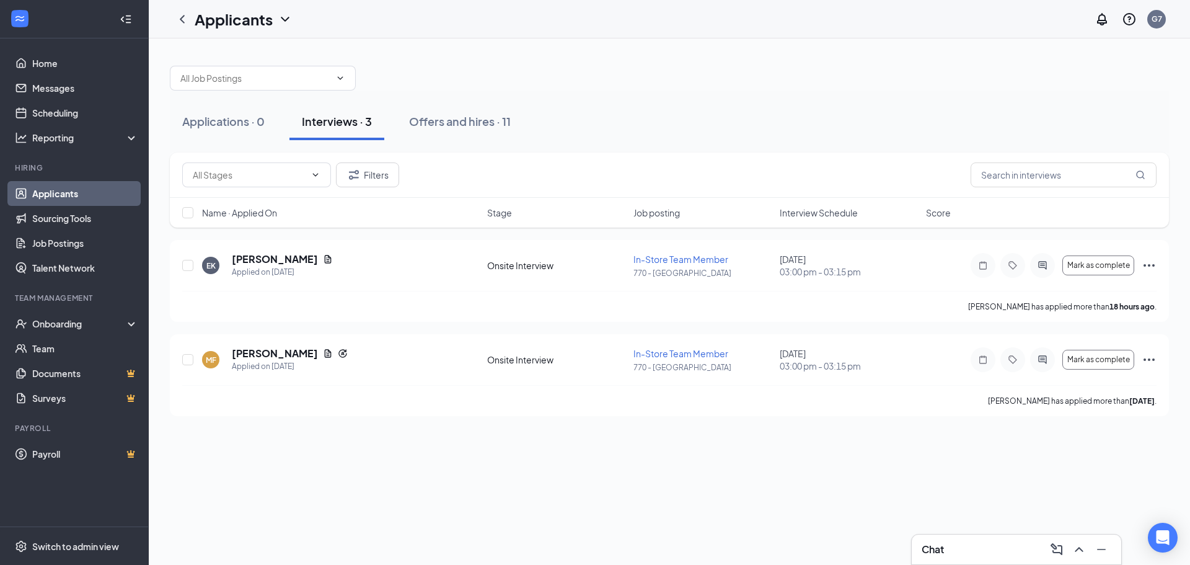
click at [1085, 545] on icon "ChevronUp" at bounding box center [1079, 549] width 15 height 15
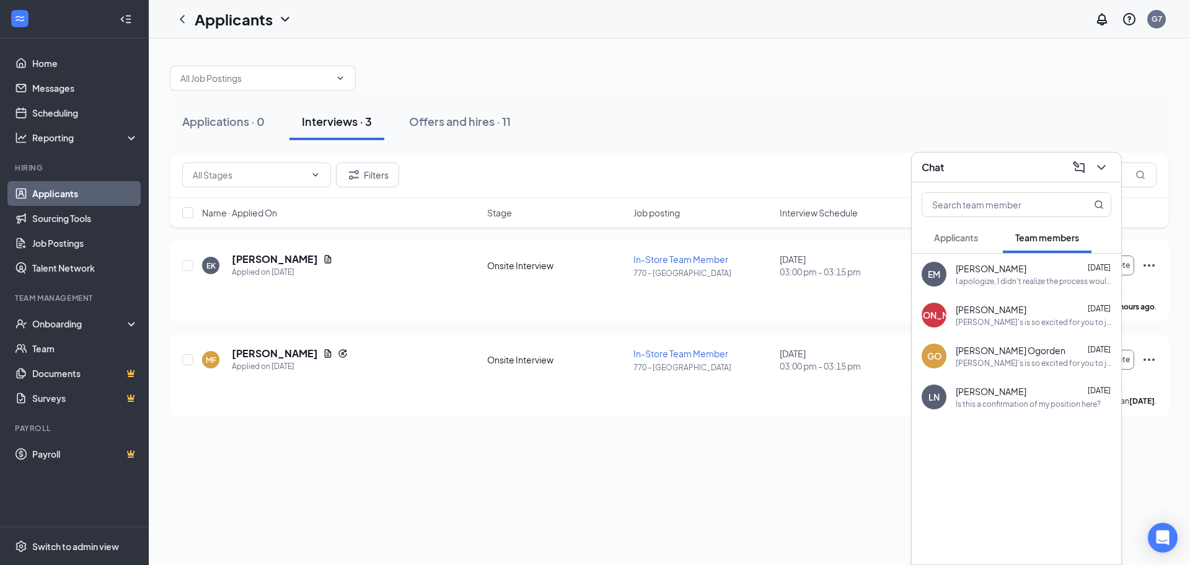
click at [990, 269] on span "[PERSON_NAME]" at bounding box center [991, 268] width 71 height 12
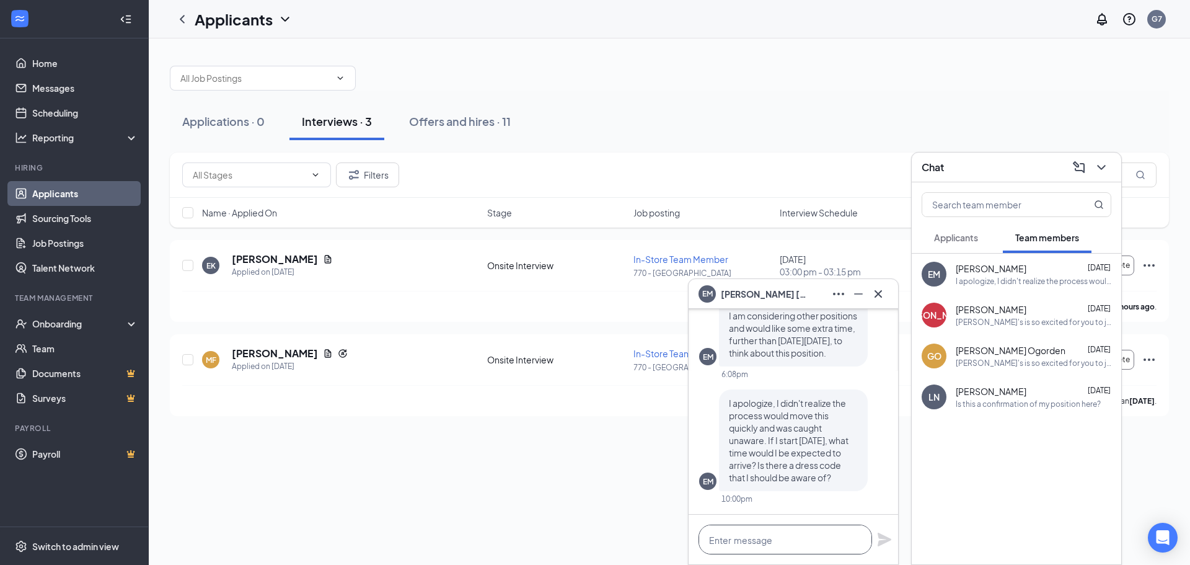
click at [801, 539] on textarea at bounding box center [786, 539] width 174 height 30
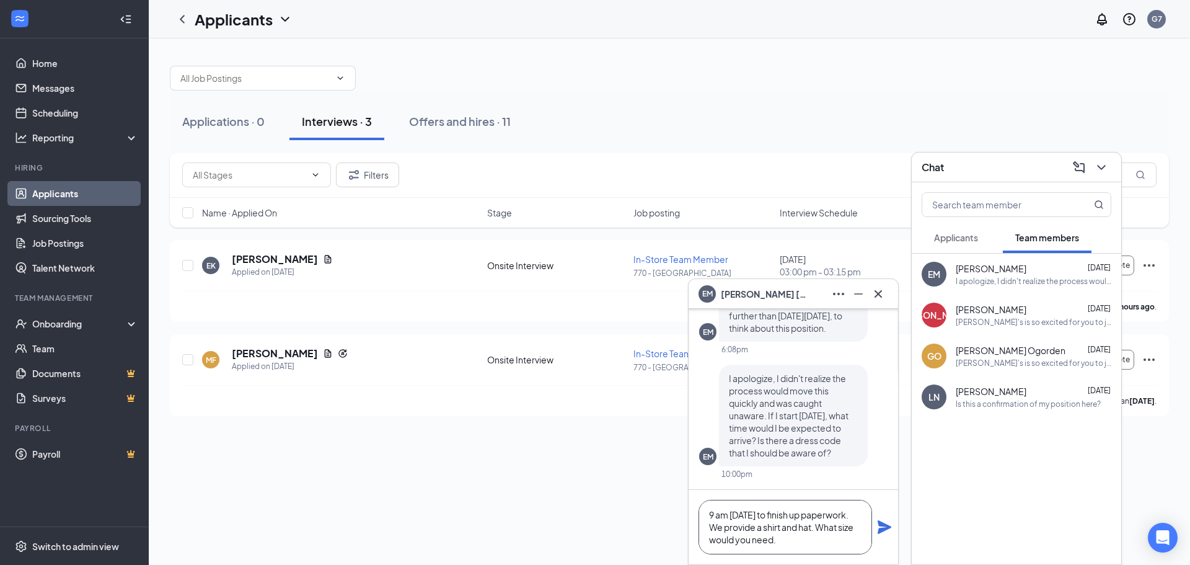
type textarea "9 am [DATE] to finish up paperwork. We provide a shirt and hat. What size would…"
click at [876, 531] on div "9 am [DATE] to finish up paperwork. We provide a shirt and hat. What size would…" at bounding box center [793, 527] width 209 height 74
click at [883, 527] on icon "Plane" at bounding box center [884, 526] width 15 height 15
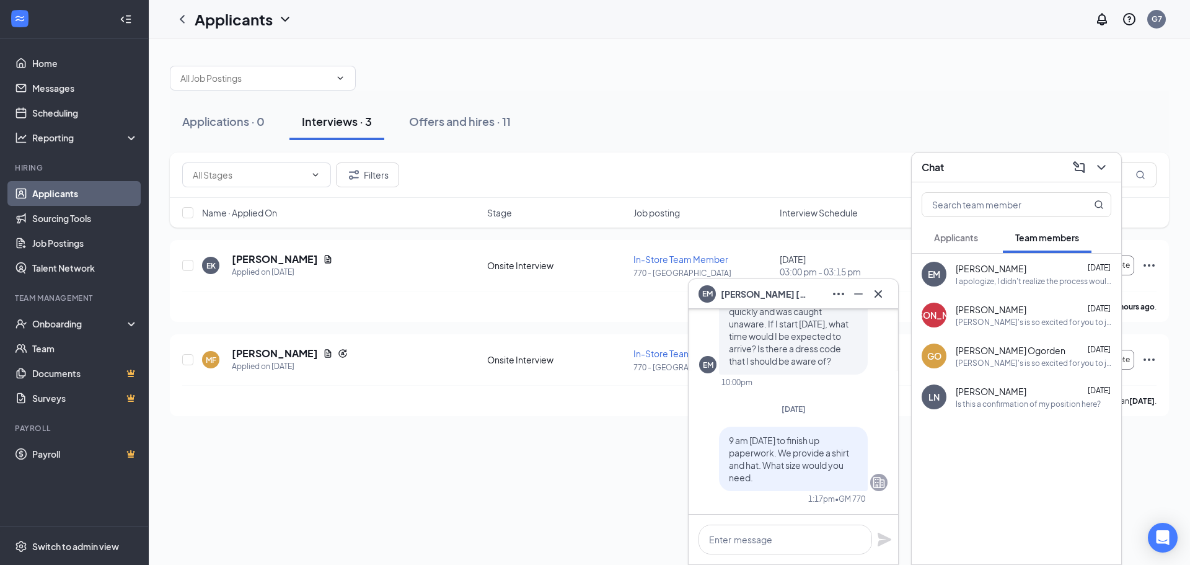
scroll to position [0, 0]
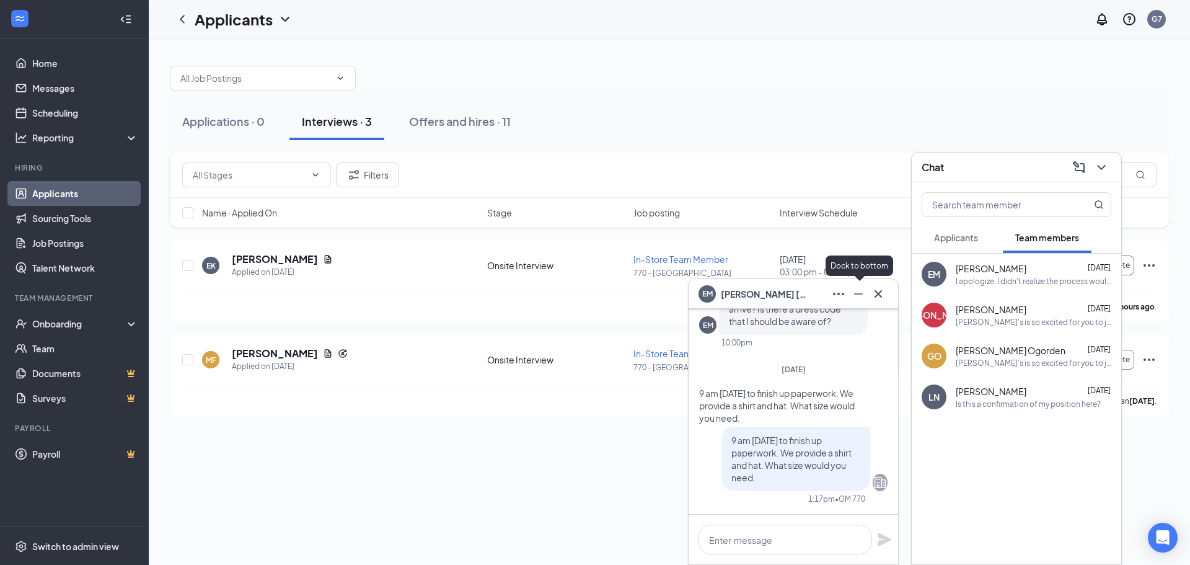
click at [865, 291] on icon "Minimize" at bounding box center [858, 293] width 15 height 15
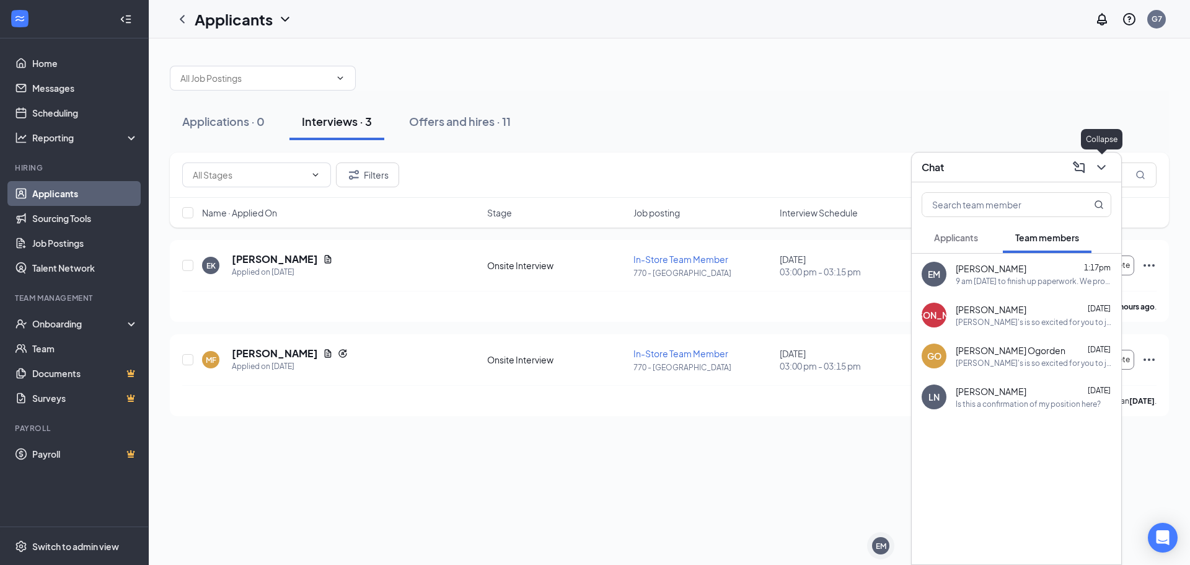
click at [1106, 170] on icon "ChevronDown" at bounding box center [1101, 167] width 15 height 15
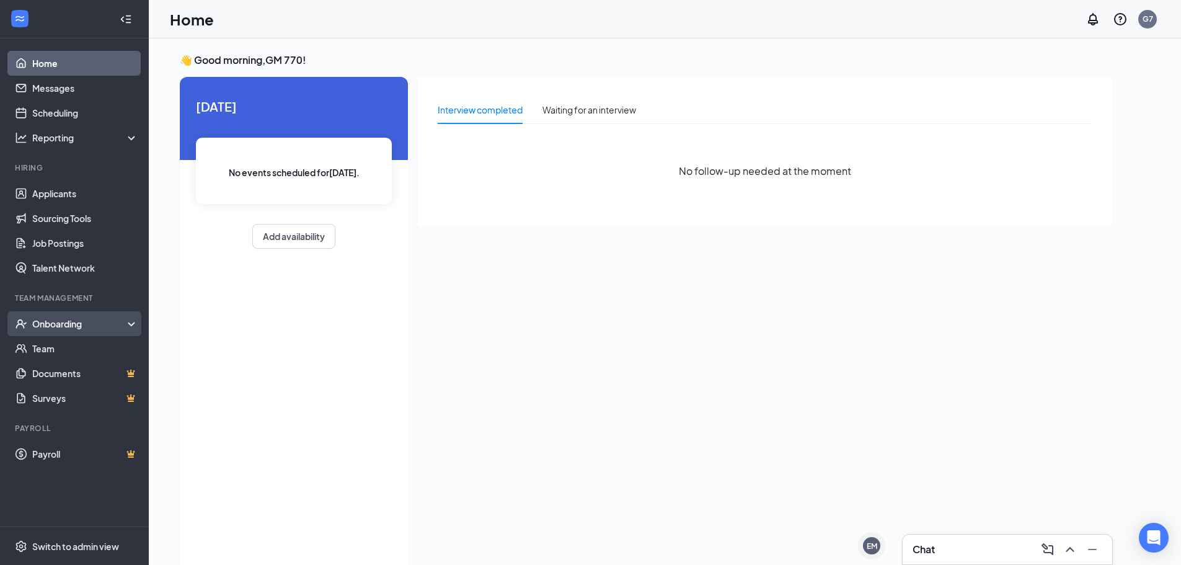
click at [55, 321] on div "Onboarding" at bounding box center [79, 323] width 95 height 12
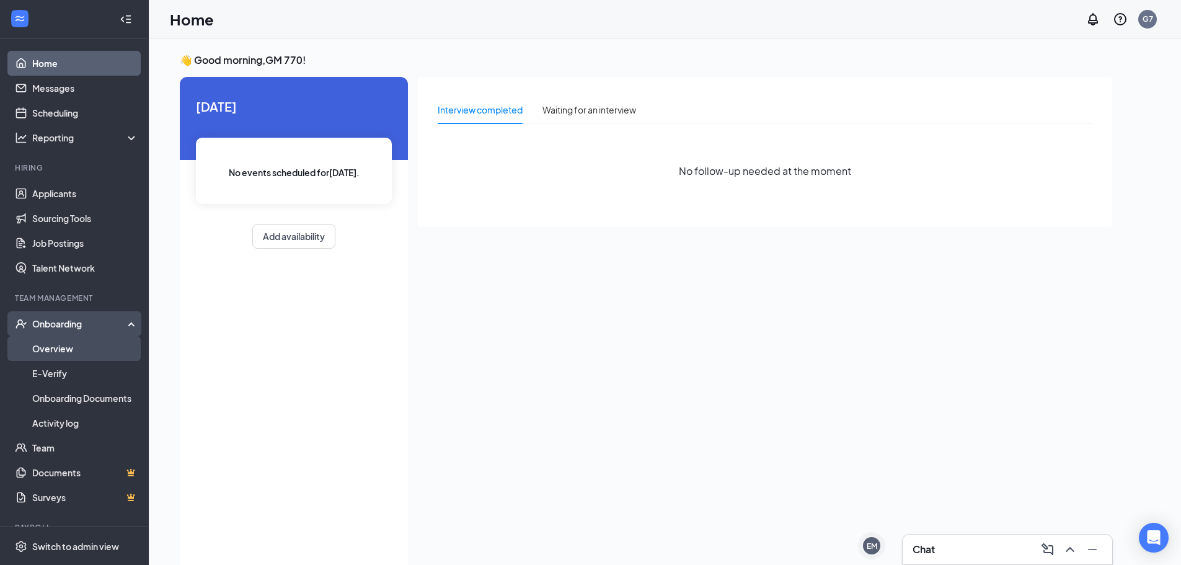
click at [77, 342] on link "Overview" at bounding box center [85, 348] width 106 height 25
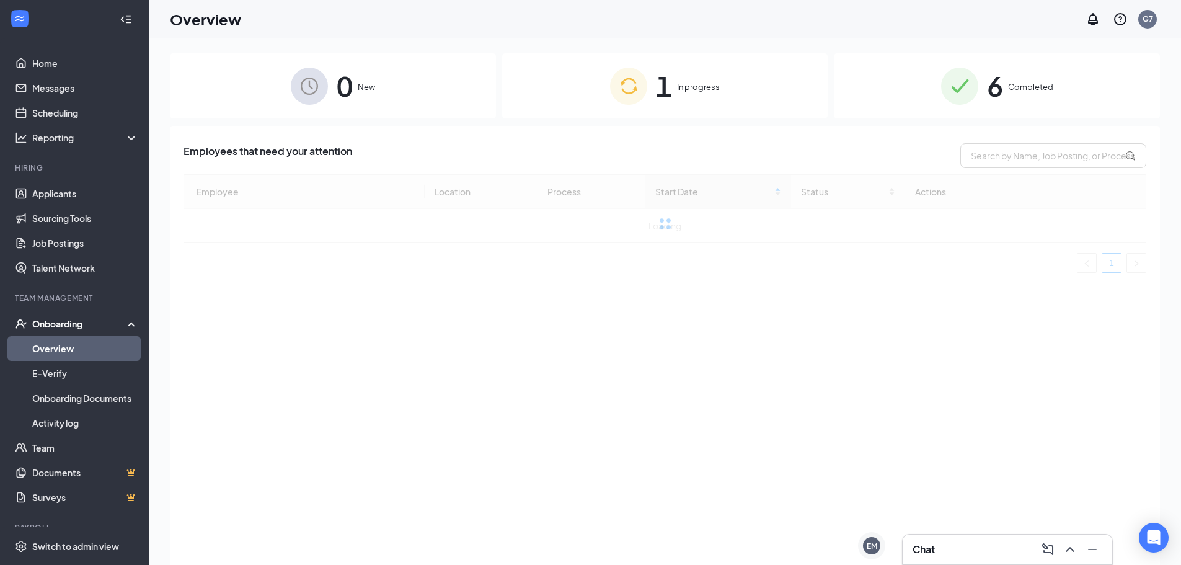
click at [1015, 94] on div "6 Completed" at bounding box center [997, 85] width 326 height 65
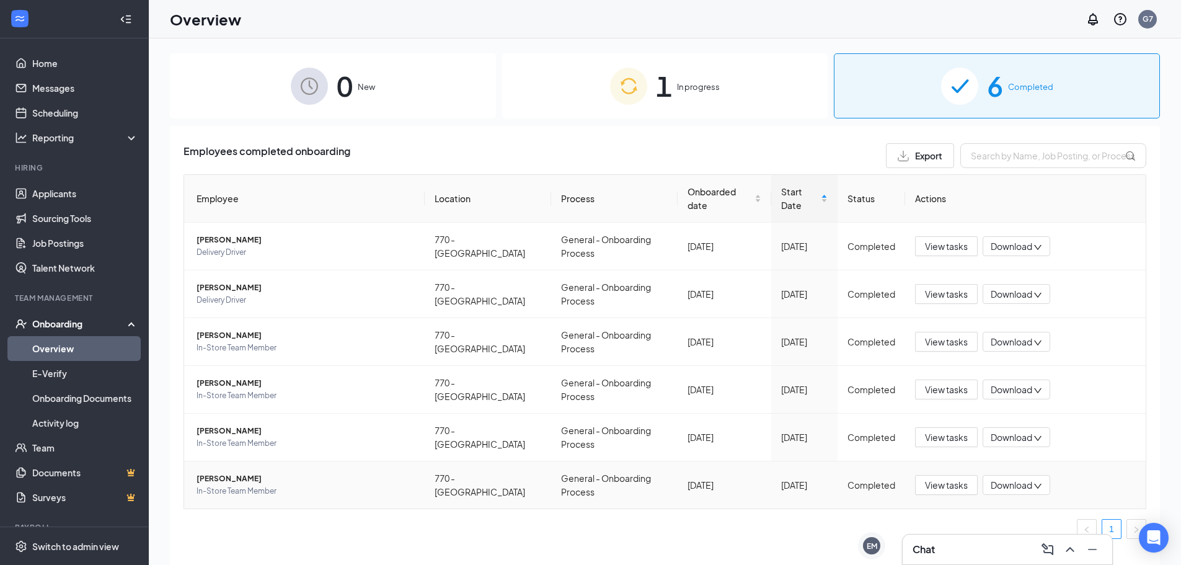
click at [219, 472] on span "[PERSON_NAME]" at bounding box center [305, 478] width 218 height 12
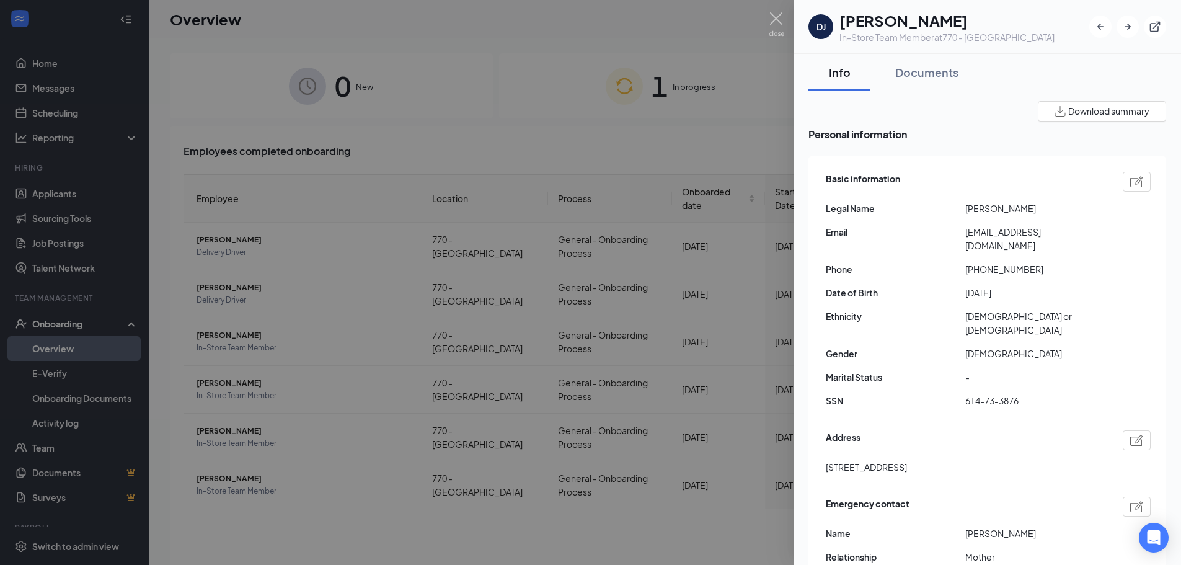
drag, startPoint x: 963, startPoint y: 279, endPoint x: 1018, endPoint y: 280, distance: 55.2
click at [1018, 286] on div "Date of Birth 2008-10-20" at bounding box center [988, 293] width 325 height 14
click at [856, 370] on span "Marital Status" at bounding box center [895, 377] width 139 height 14
click at [513, 125] on div at bounding box center [590, 282] width 1181 height 565
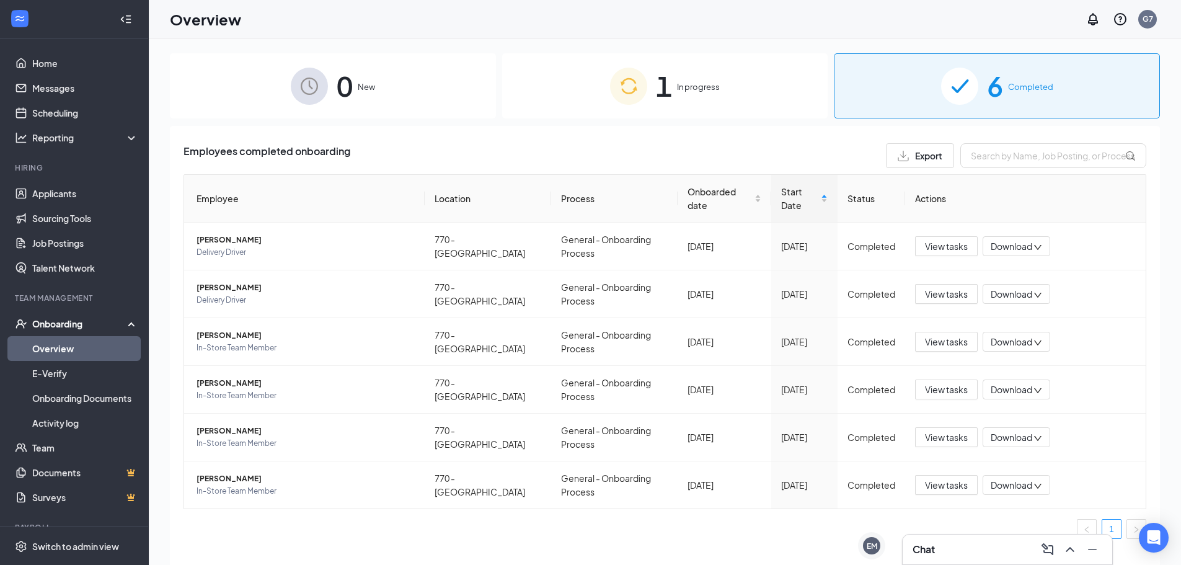
click at [717, 106] on div "1 In progress" at bounding box center [665, 85] width 326 height 65
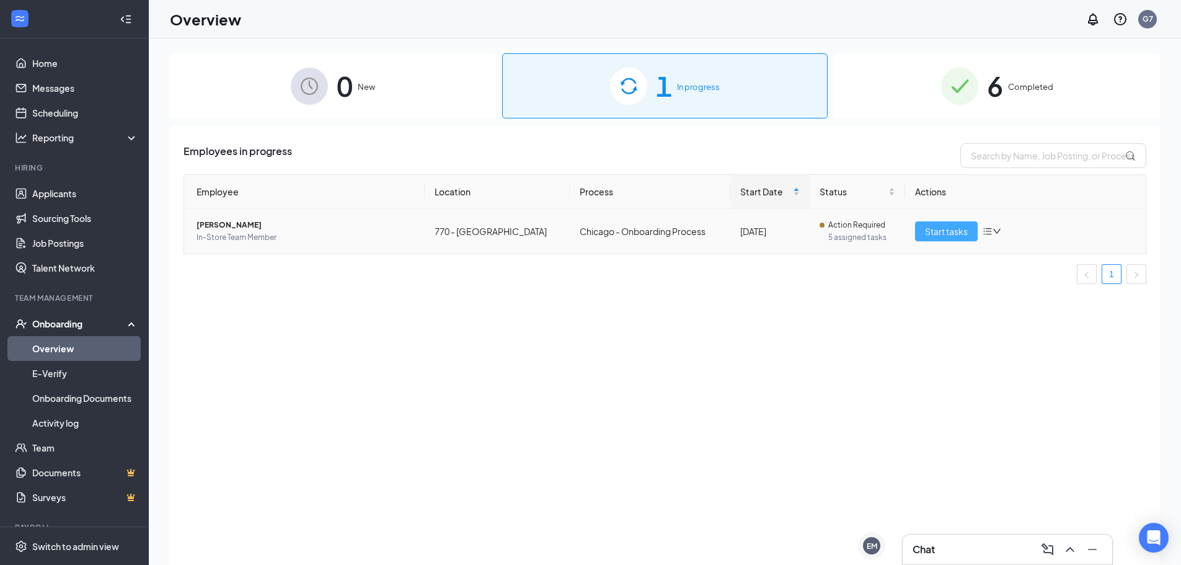
click at [961, 227] on span "Start tasks" at bounding box center [946, 231] width 43 height 14
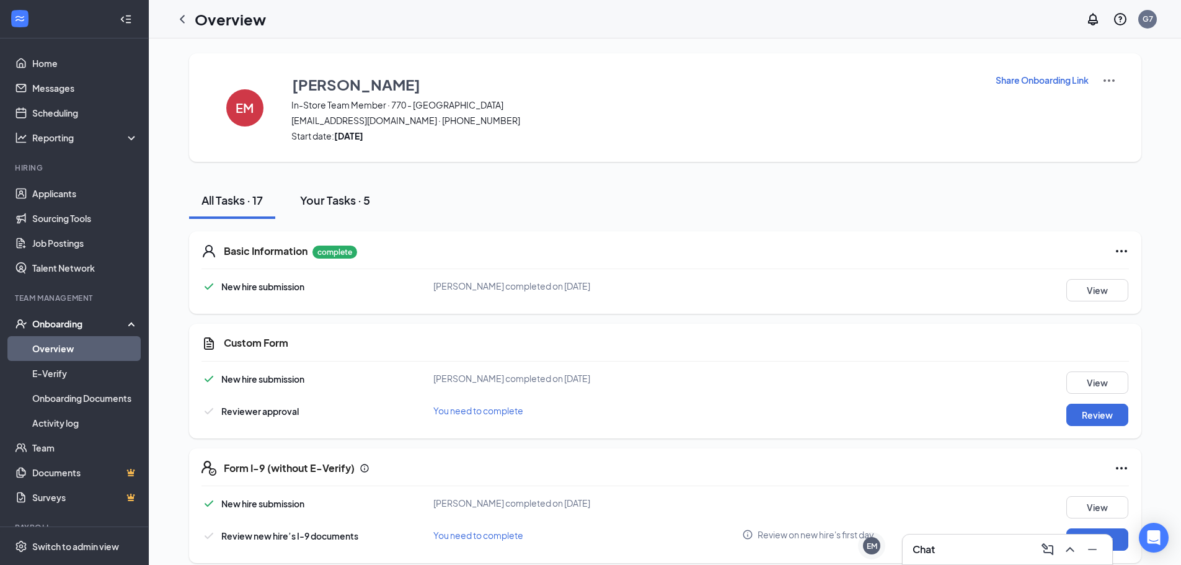
click at [333, 201] on div "Your Tasks · 5" at bounding box center [335, 199] width 70 height 15
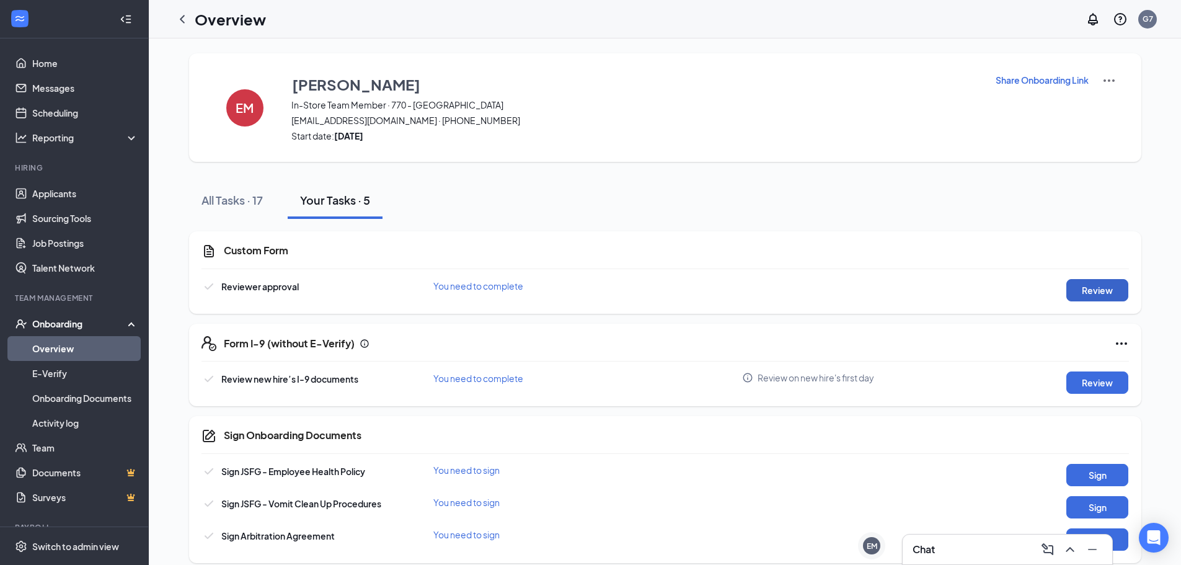
click at [1104, 288] on button "Review" at bounding box center [1097, 290] width 62 height 22
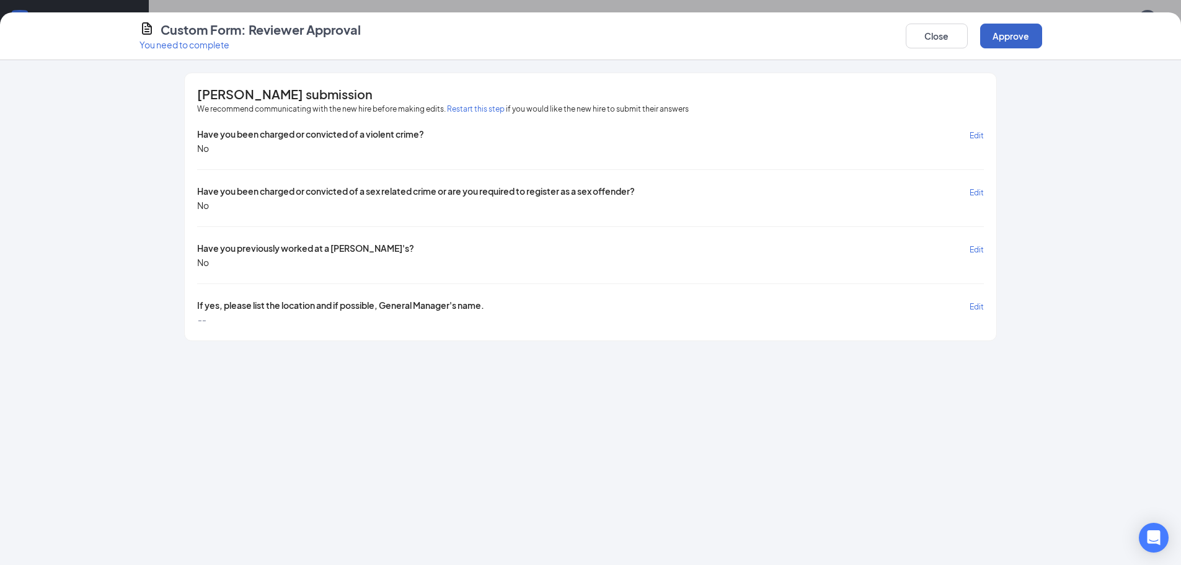
click at [1019, 40] on button "Approve" at bounding box center [1011, 36] width 62 height 25
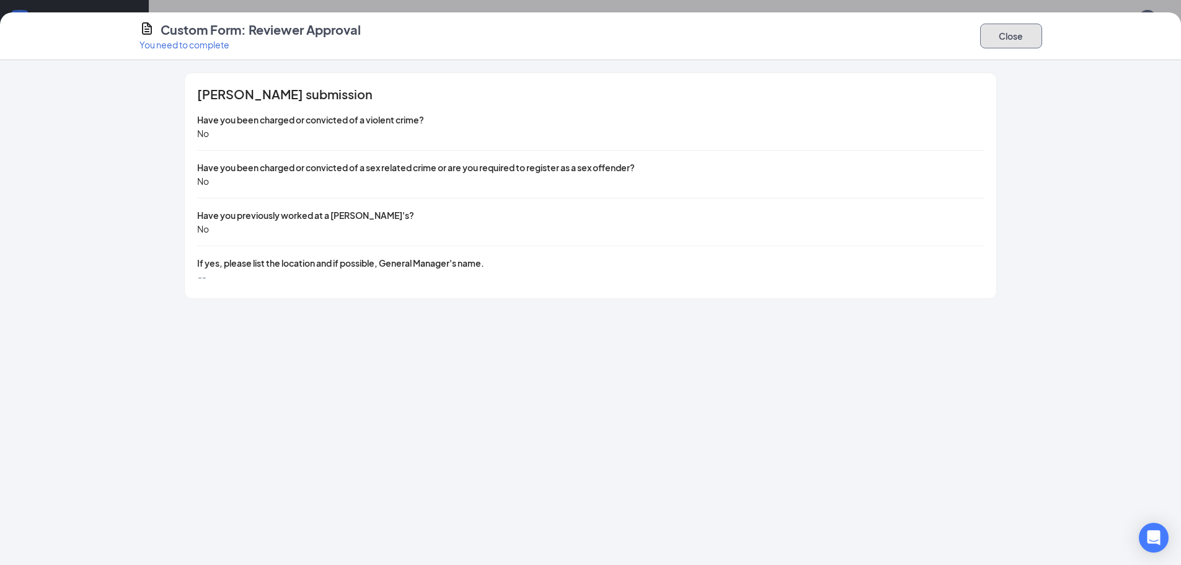
click at [993, 36] on button "Close" at bounding box center [1011, 36] width 62 height 25
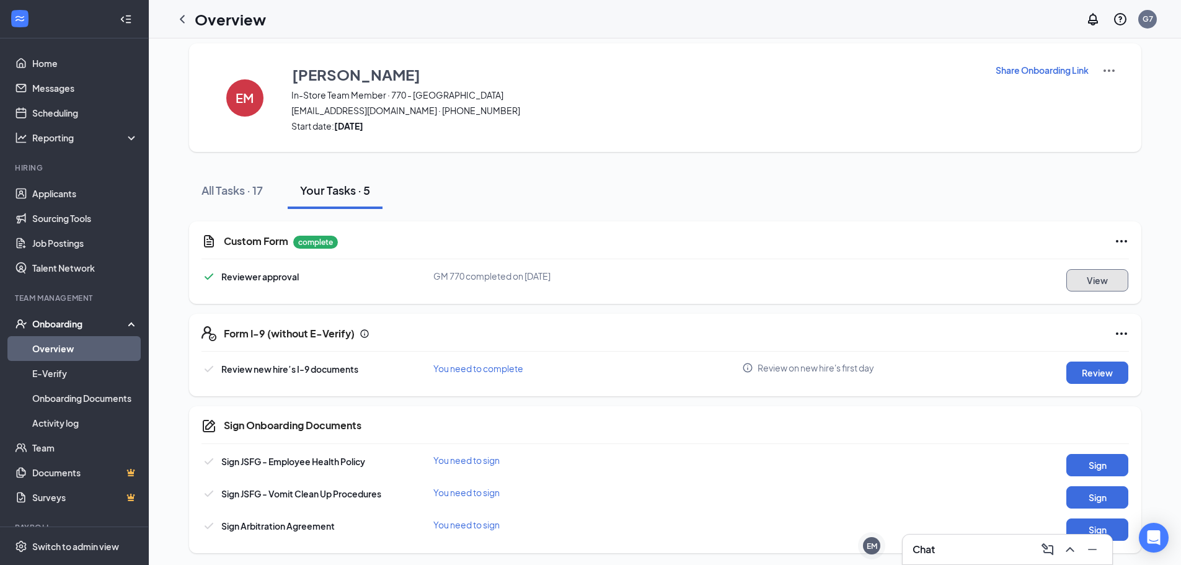
scroll to position [13, 0]
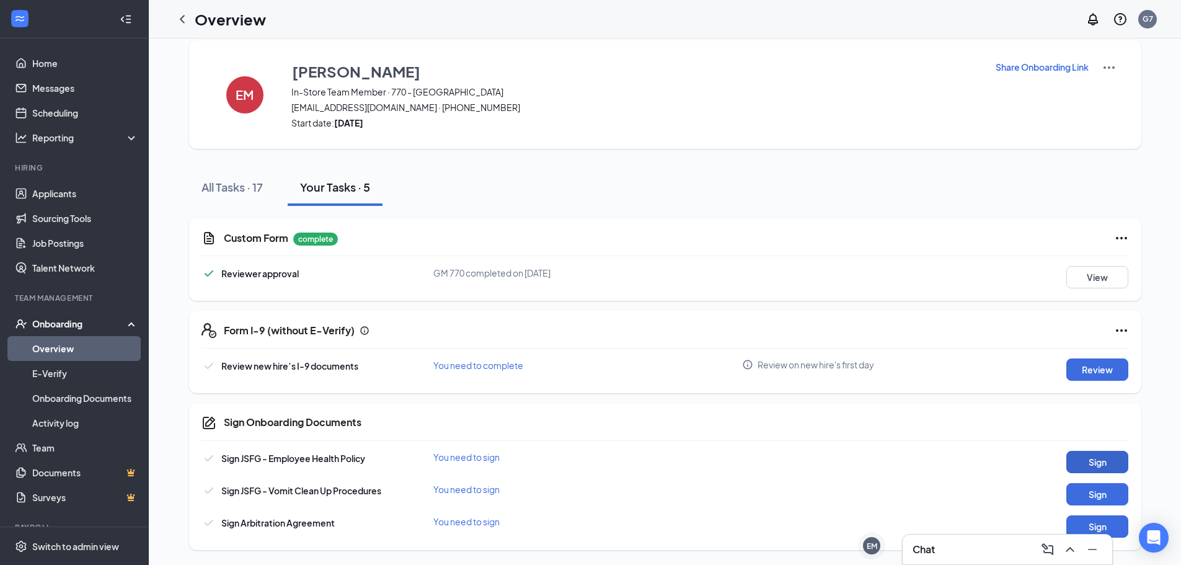
click at [1102, 464] on button "Sign" at bounding box center [1097, 462] width 62 height 22
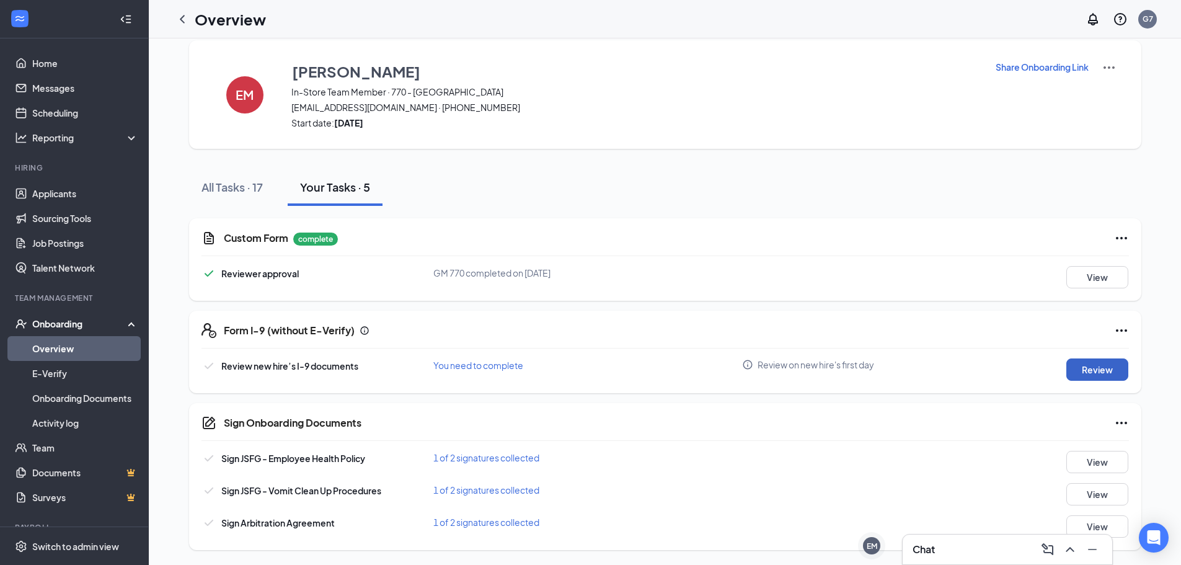
click at [1093, 372] on button "Review" at bounding box center [1097, 369] width 62 height 22
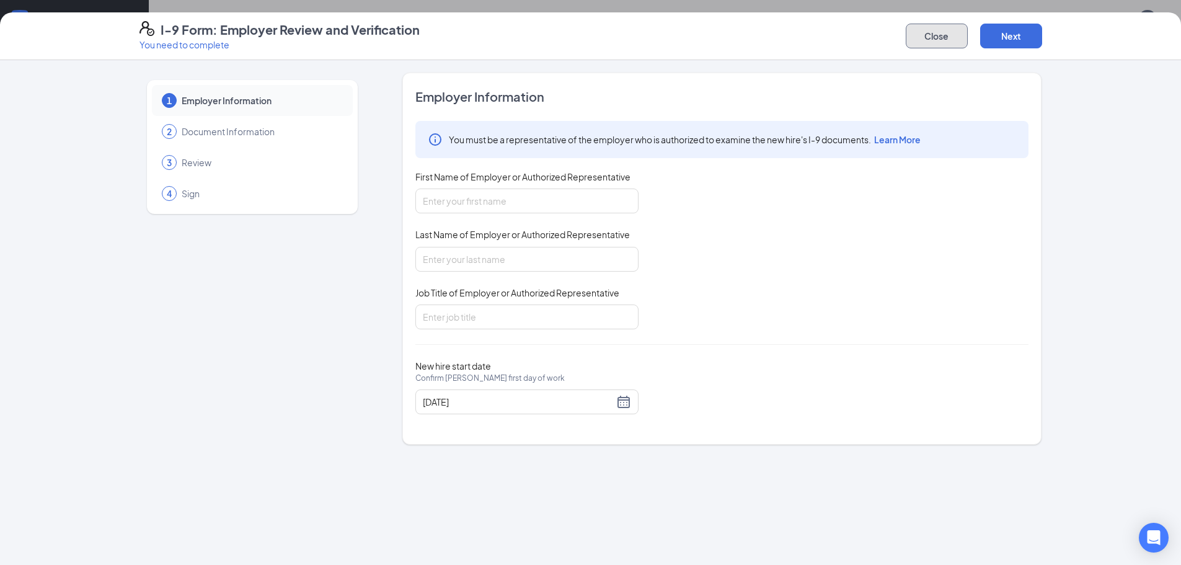
click at [958, 34] on button "Close" at bounding box center [937, 36] width 62 height 25
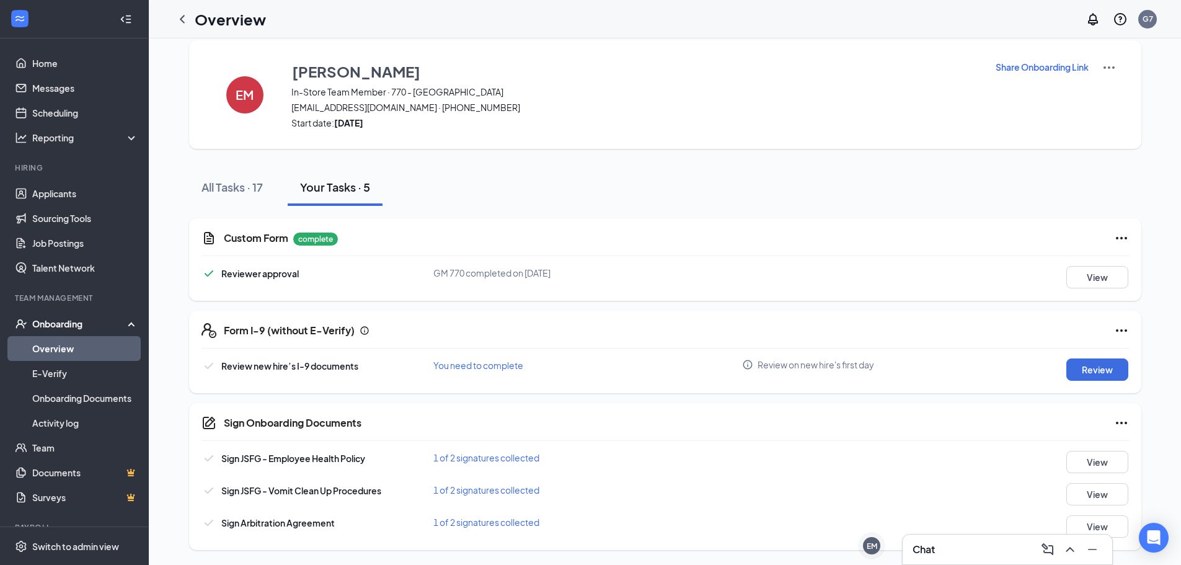
drag, startPoint x: 298, startPoint y: 201, endPoint x: 281, endPoint y: 202, distance: 16.1
click at [297, 201] on button "Your Tasks · 5" at bounding box center [335, 187] width 95 height 37
click at [247, 192] on div "All Tasks · 17" at bounding box center [231, 186] width 61 height 15
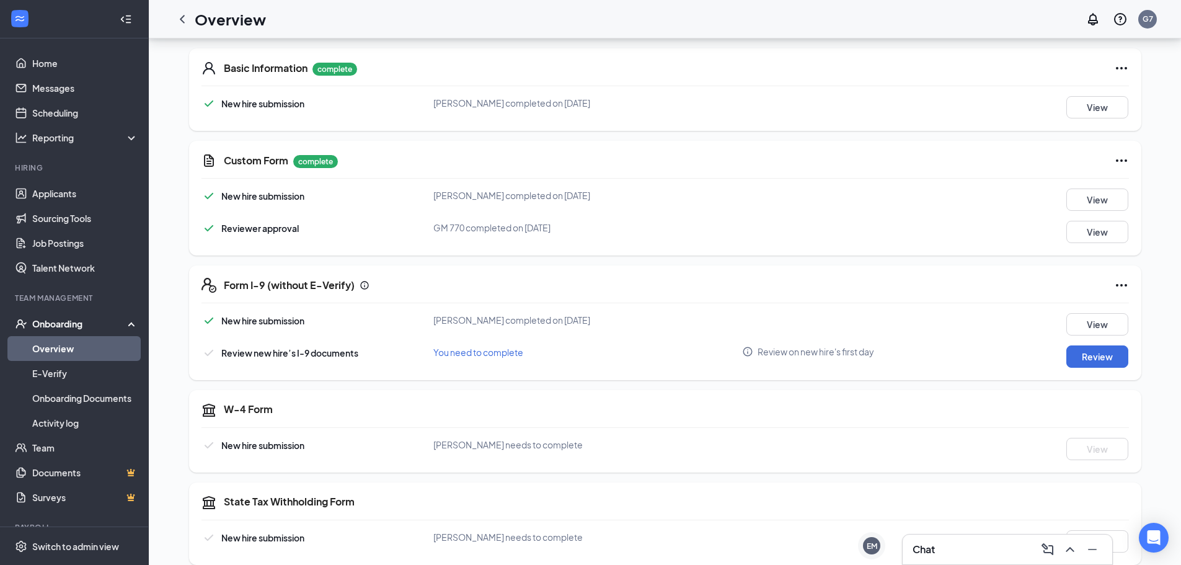
scroll to position [0, 0]
